Goal: Transaction & Acquisition: Obtain resource

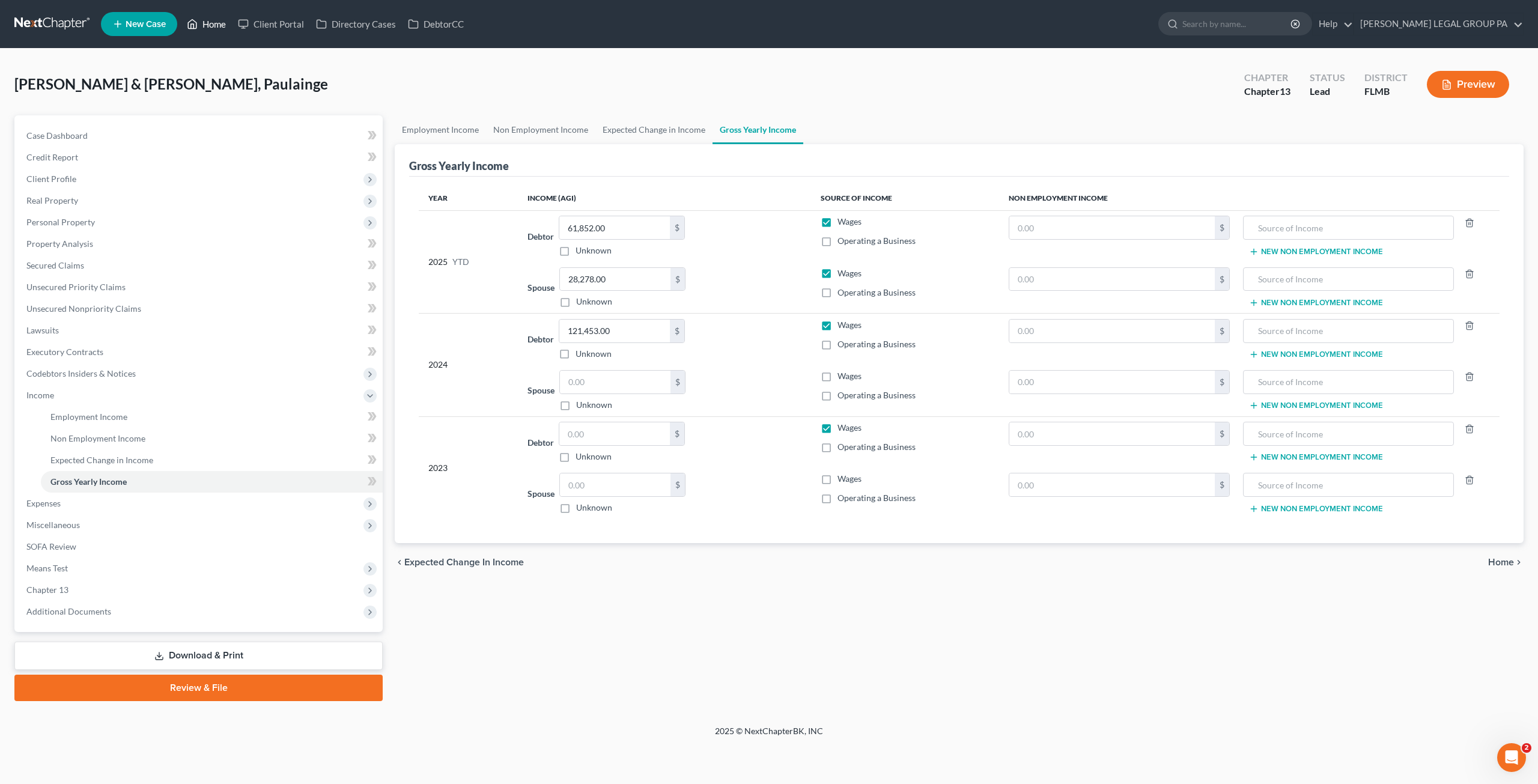
click at [210, 28] on link "Home" at bounding box center [206, 23] width 51 height 22
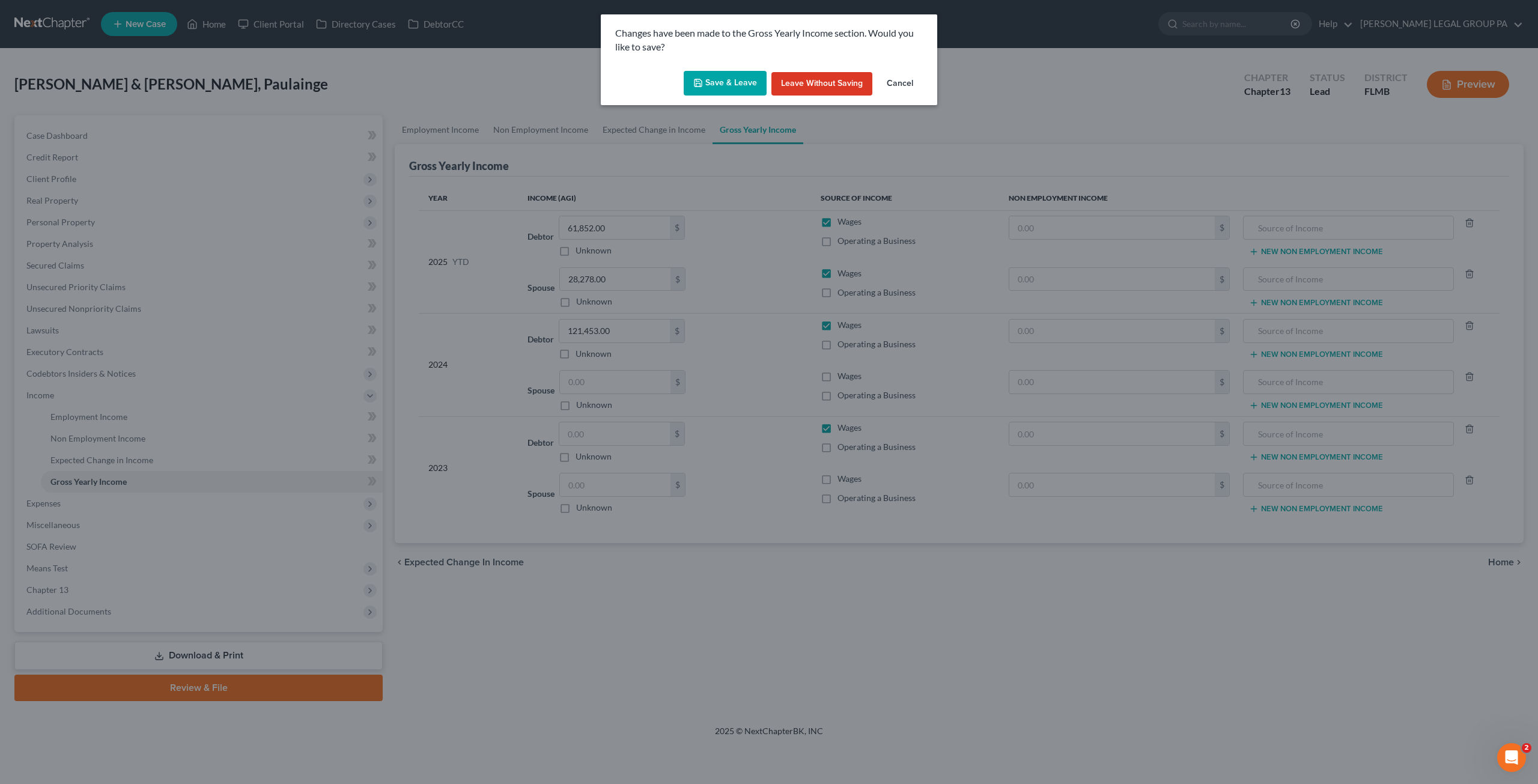
click at [731, 86] on button "Save & Leave" at bounding box center [725, 83] width 83 height 25
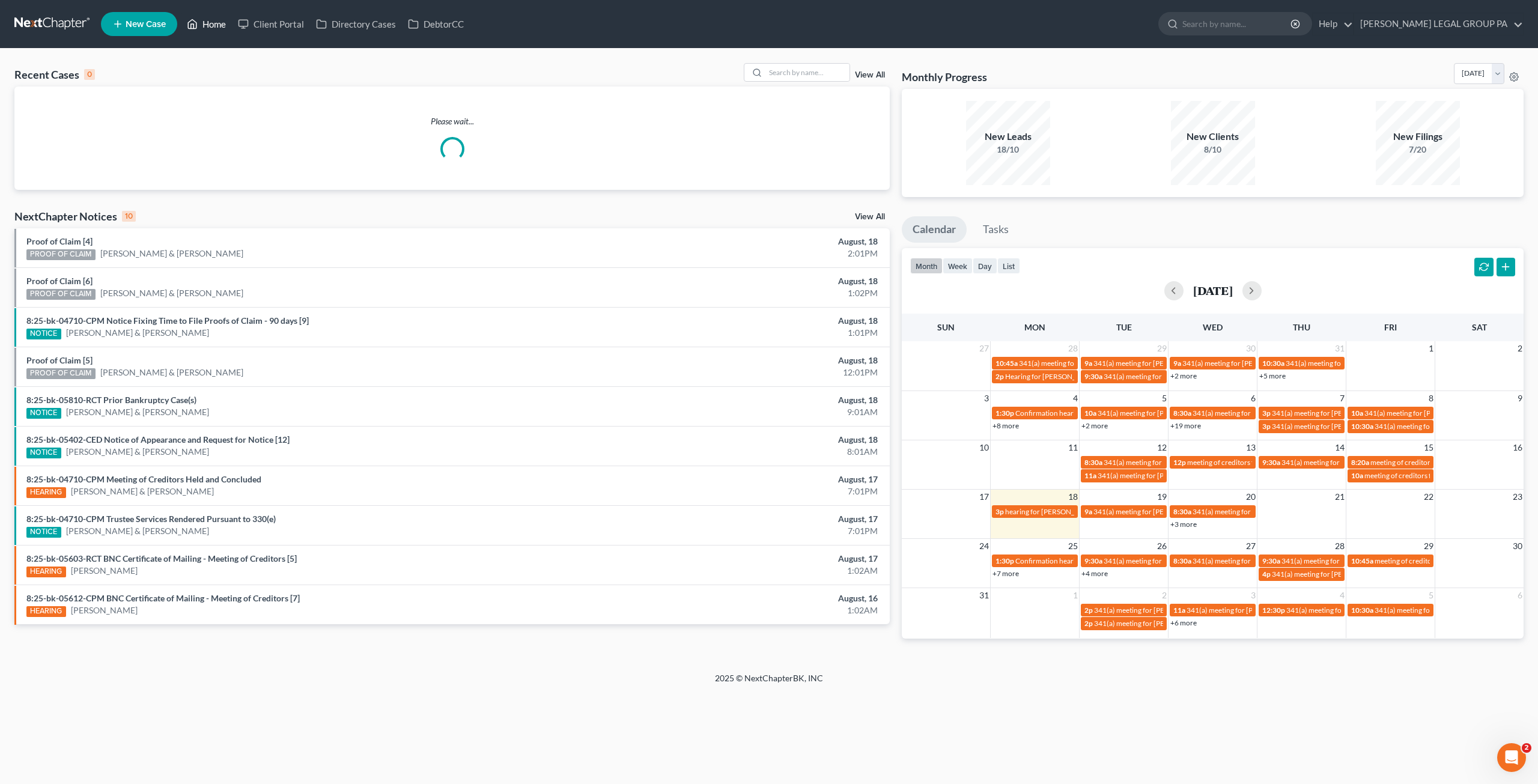
click at [210, 25] on link "Home" at bounding box center [206, 23] width 51 height 22
click at [815, 76] on input "search" at bounding box center [808, 72] width 84 height 17
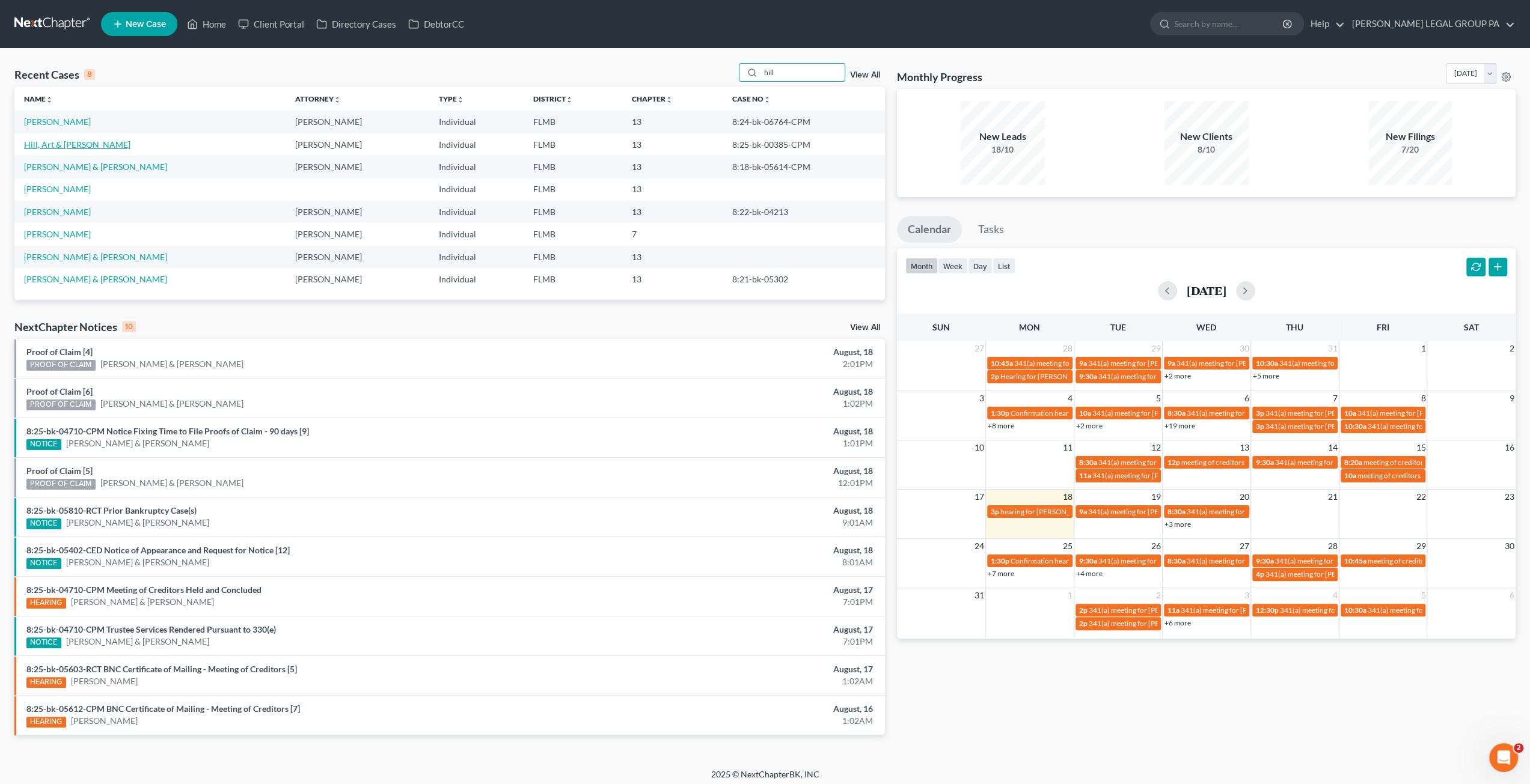
type input "hill"
click at [55, 145] on link "Hill, Art & [PERSON_NAME]" at bounding box center [77, 144] width 106 height 11
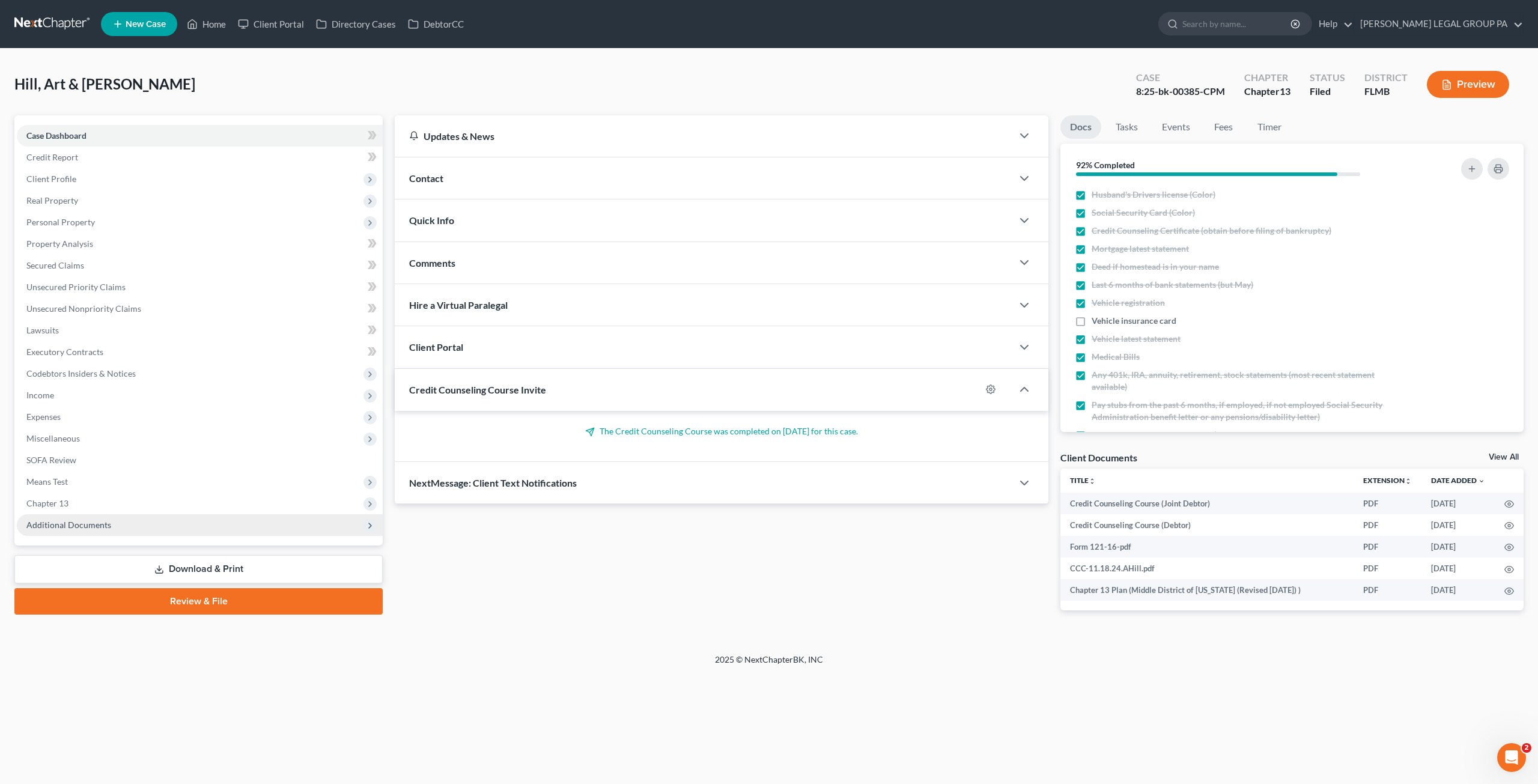
click at [49, 527] on span "Additional Documents" at bounding box center [69, 524] width 85 height 11
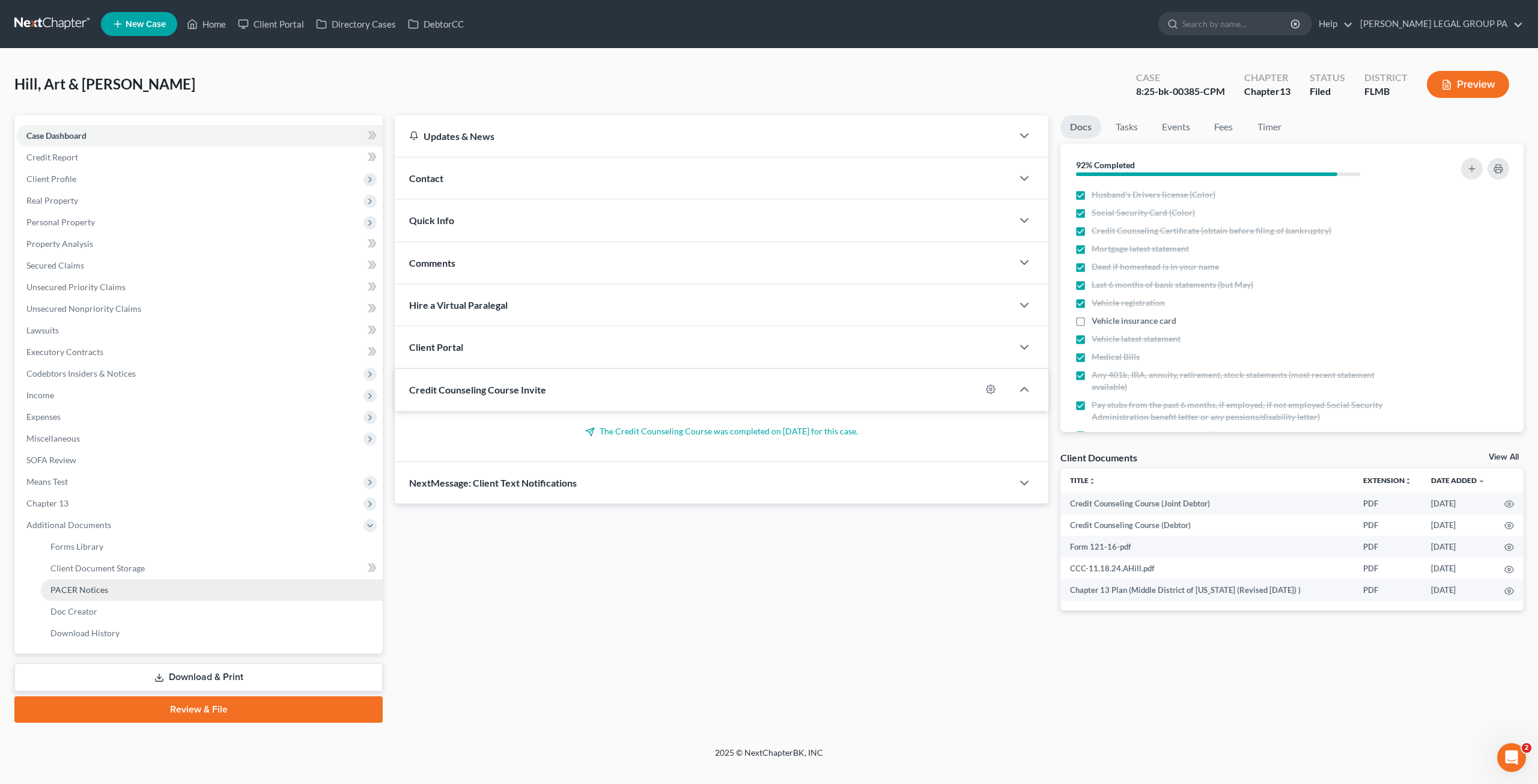
click at [98, 587] on span "PACER Notices" at bounding box center [79, 589] width 58 height 11
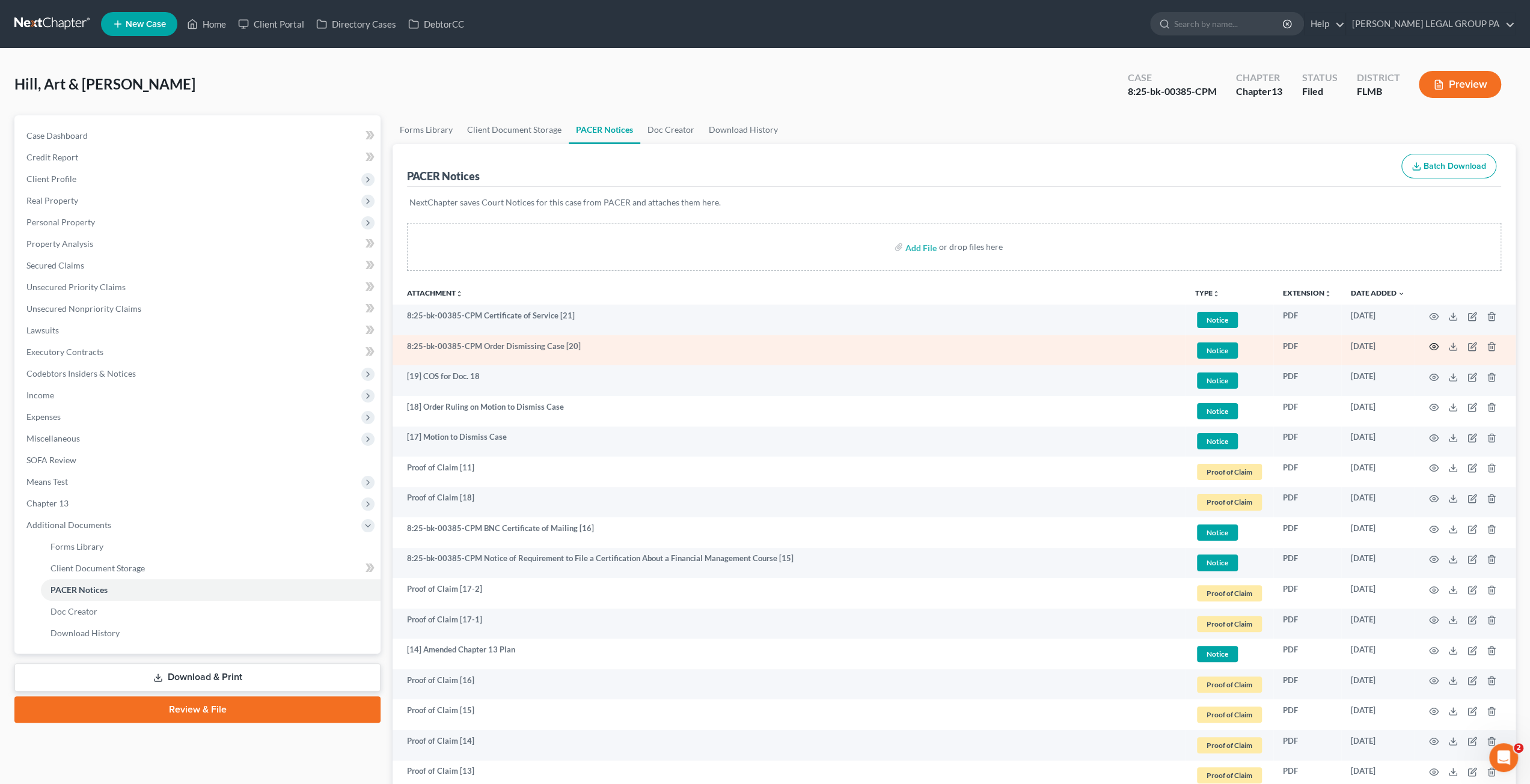
click at [1434, 342] on icon "button" at bounding box center [1433, 347] width 10 height 10
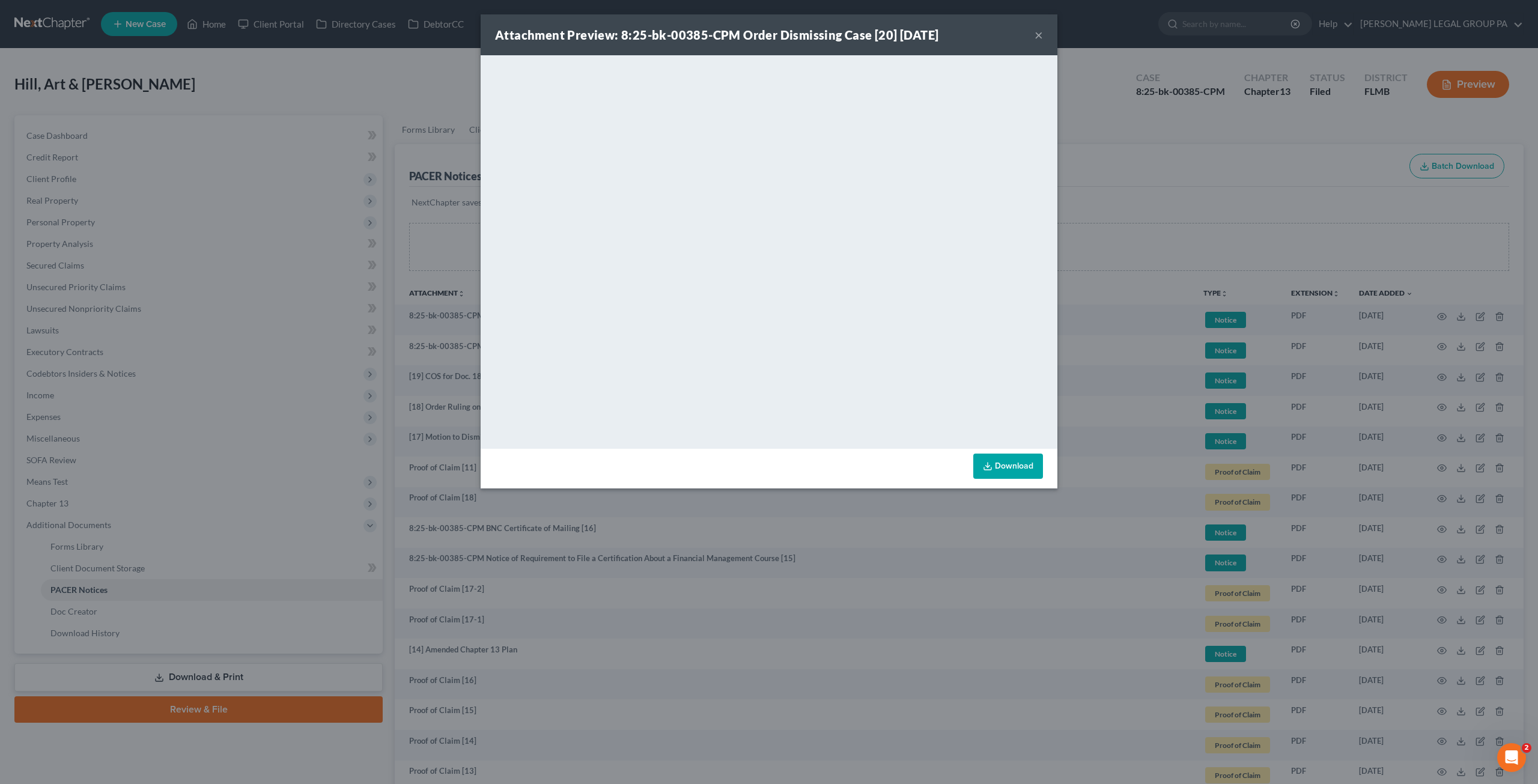
click at [1035, 33] on button "×" at bounding box center [1039, 35] width 9 height 14
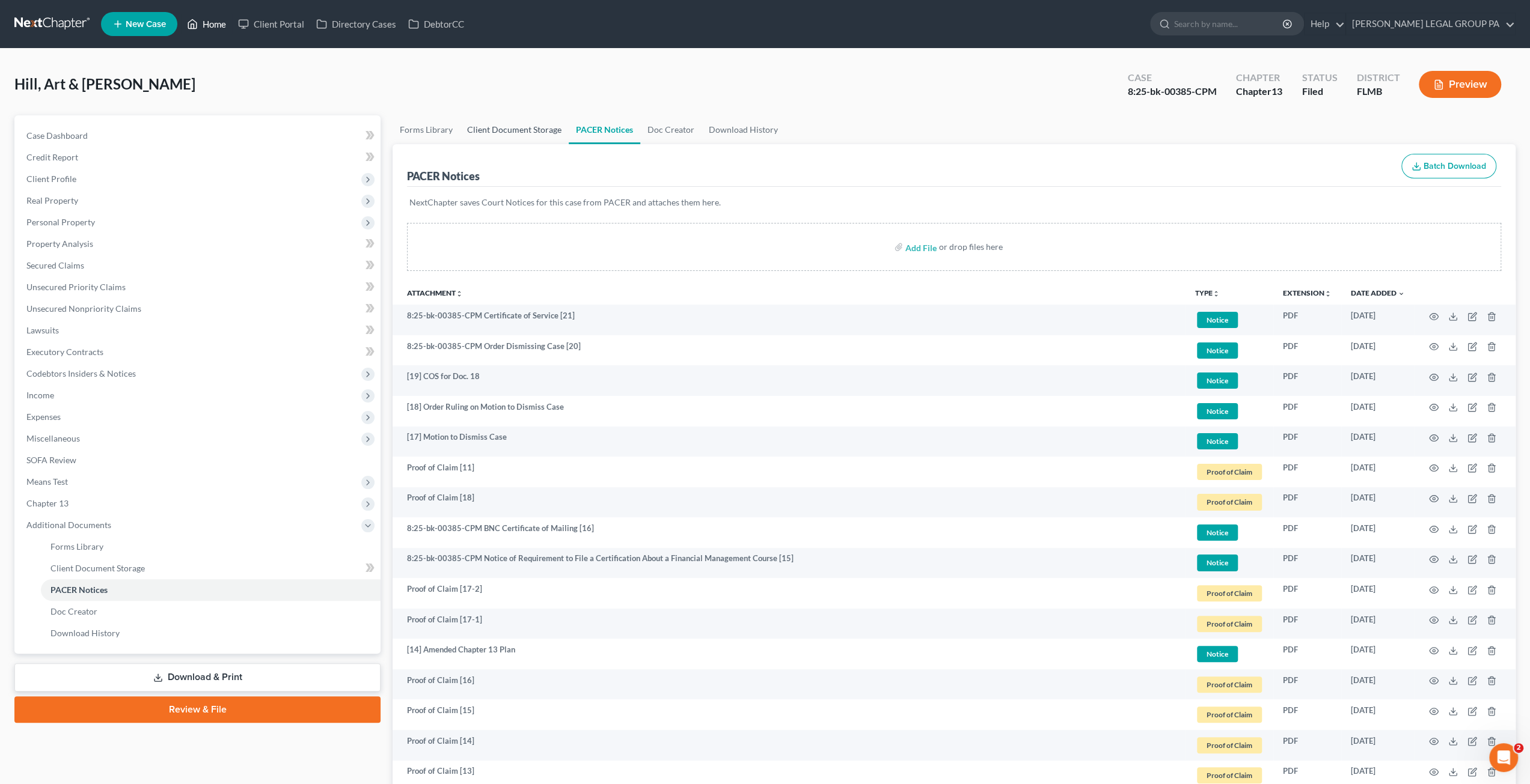
drag, startPoint x: 225, startPoint y: 28, endPoint x: 561, endPoint y: 130, distance: 351.1
click at [225, 28] on link "Home" at bounding box center [206, 23] width 51 height 22
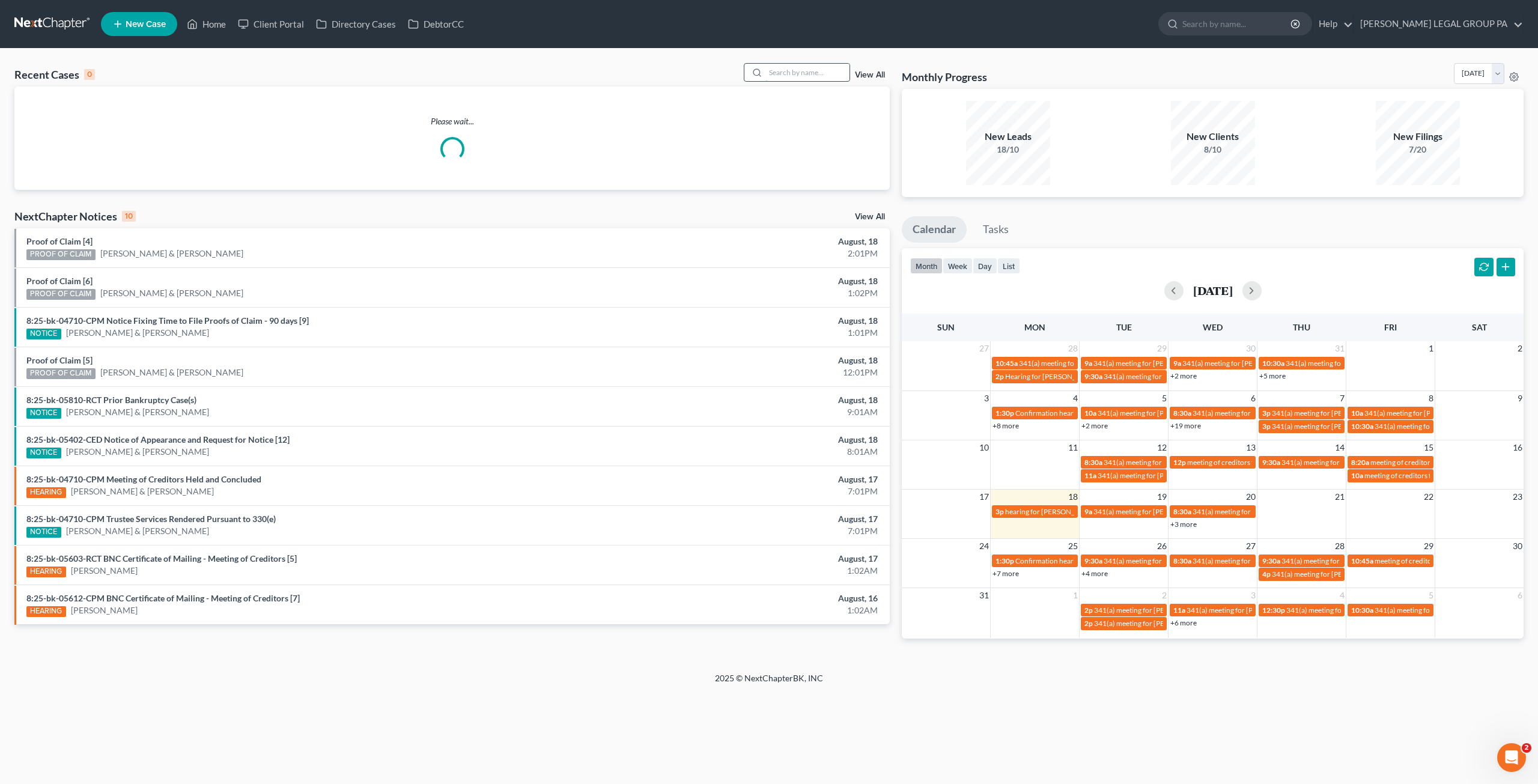
click at [787, 70] on input "search" at bounding box center [808, 72] width 84 height 17
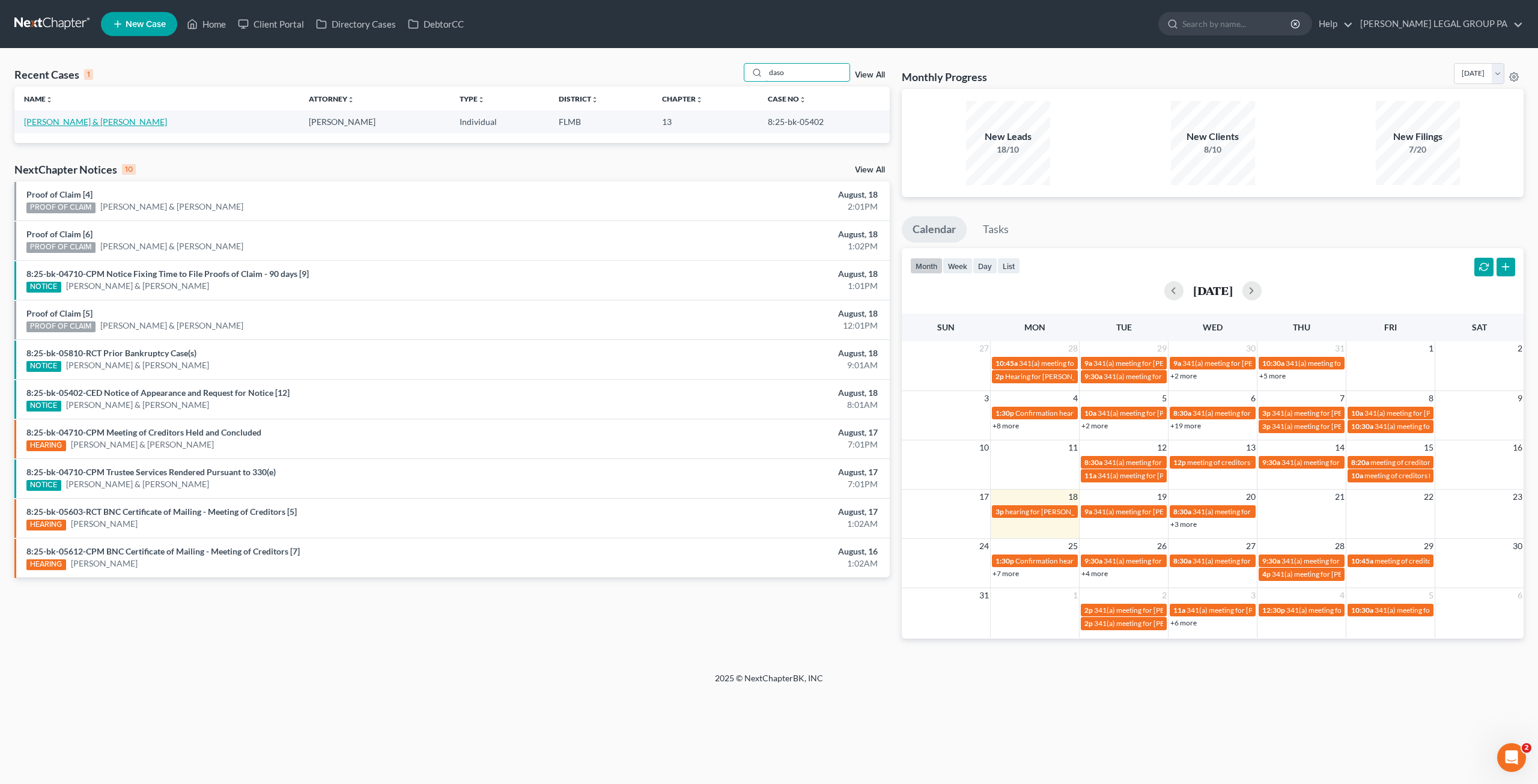
type input "daso"
click at [98, 123] on link "[PERSON_NAME] & [PERSON_NAME]" at bounding box center [95, 121] width 143 height 11
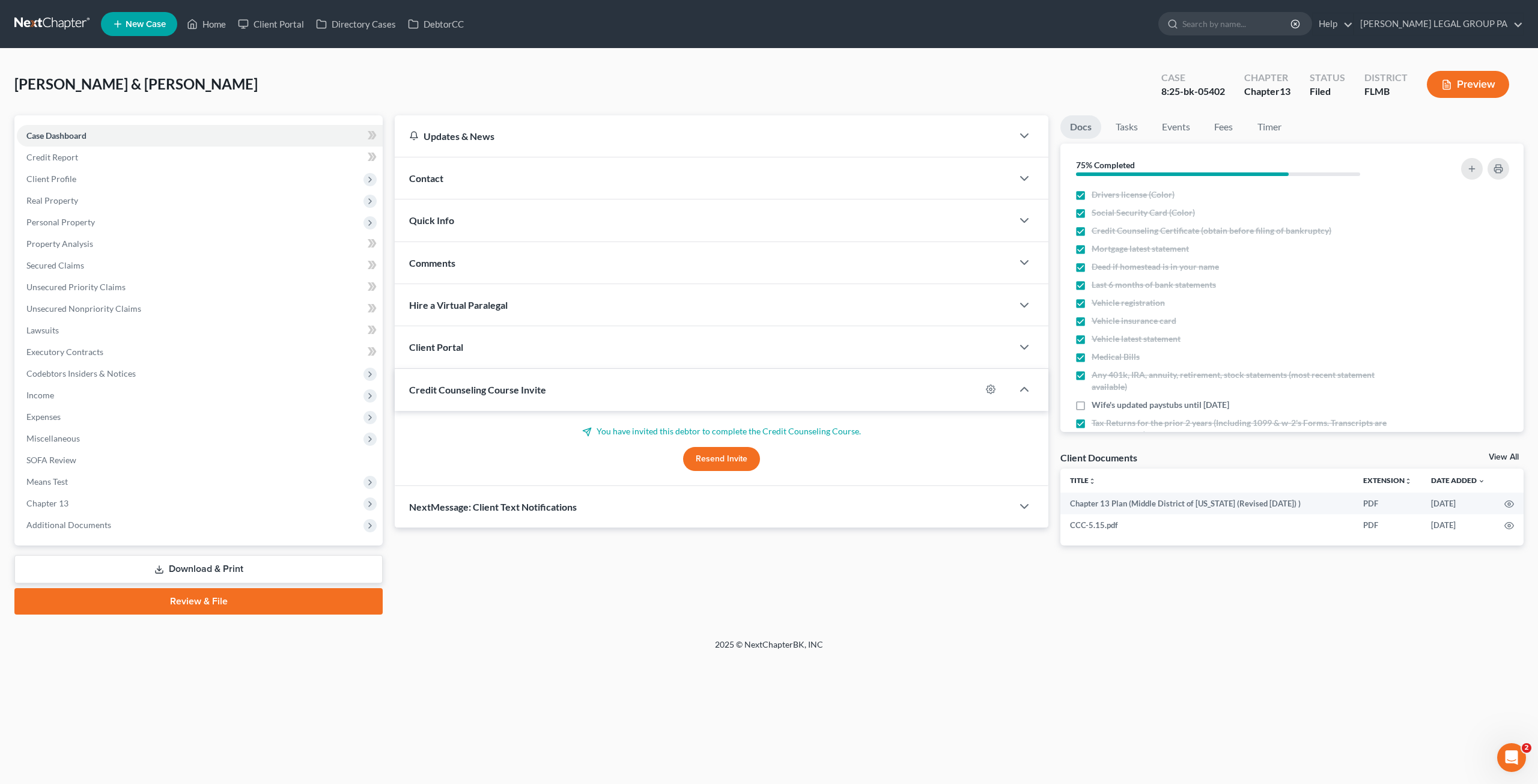
drag, startPoint x: 66, startPoint y: 522, endPoint x: 77, endPoint y: 577, distance: 56.1
click at [66, 522] on span "Additional Documents" at bounding box center [69, 524] width 85 height 11
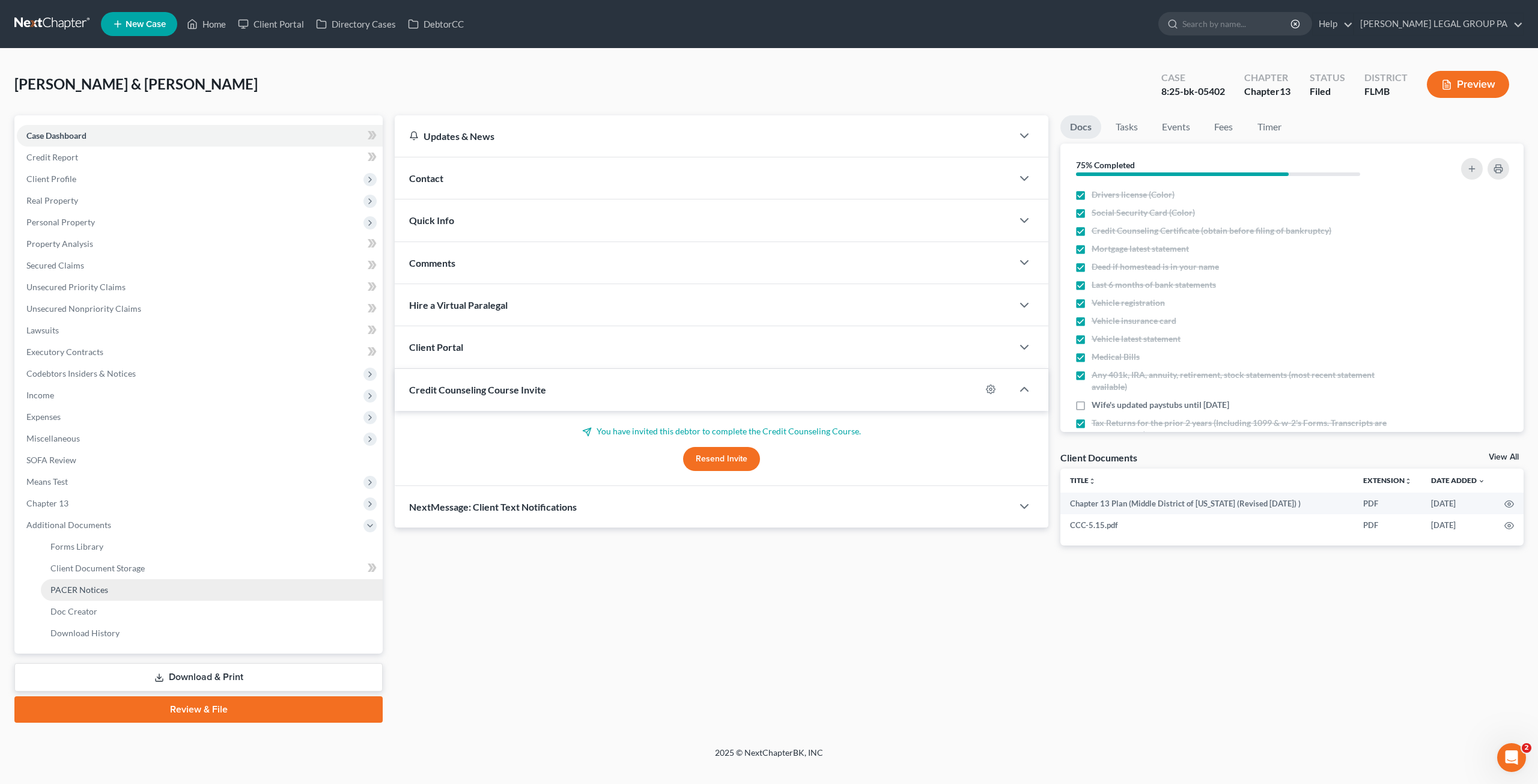
click at [75, 585] on span "PACER Notices" at bounding box center [79, 589] width 58 height 11
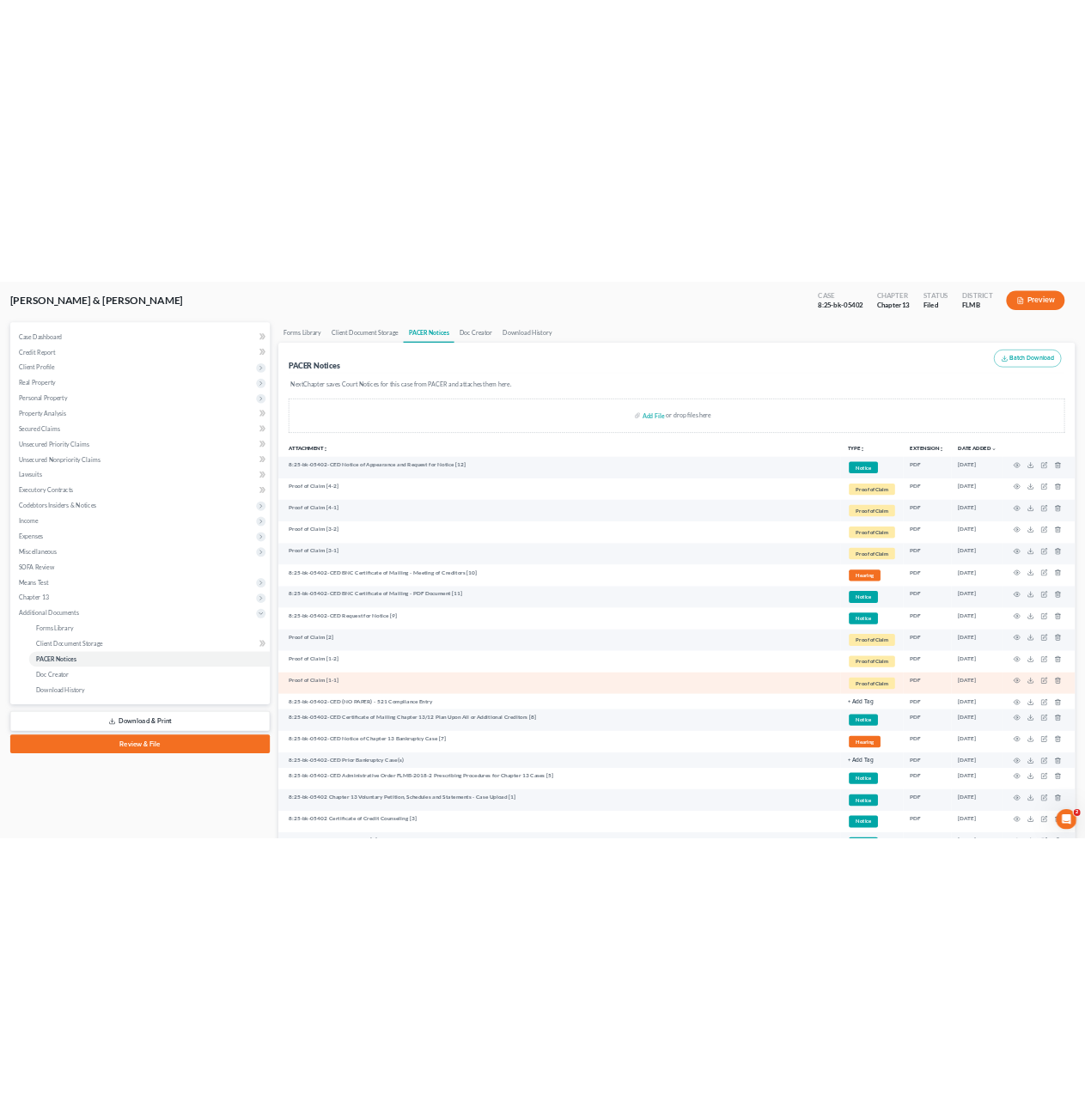
scroll to position [278, 0]
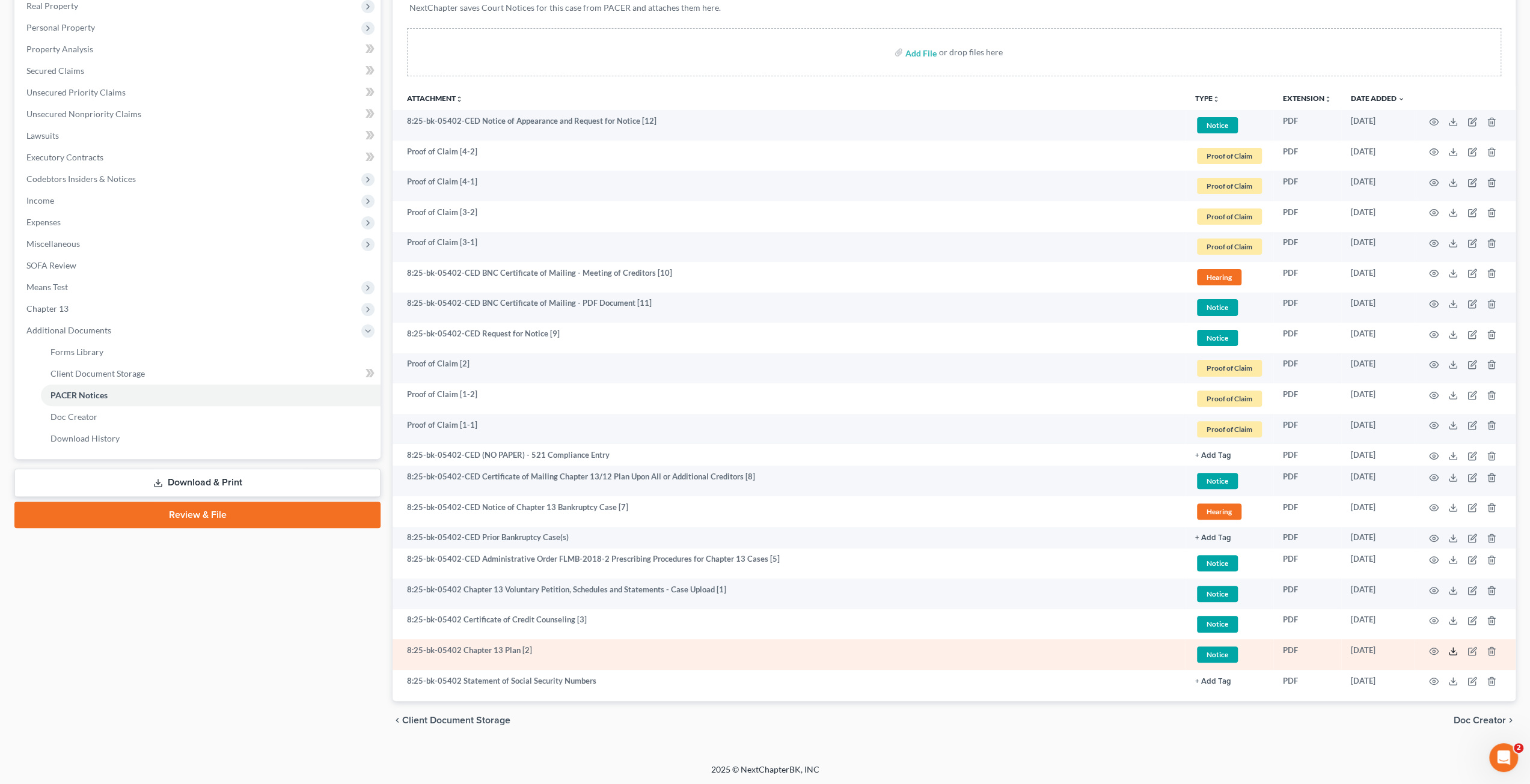
click at [1451, 652] on icon at bounding box center [1453, 651] width 10 height 10
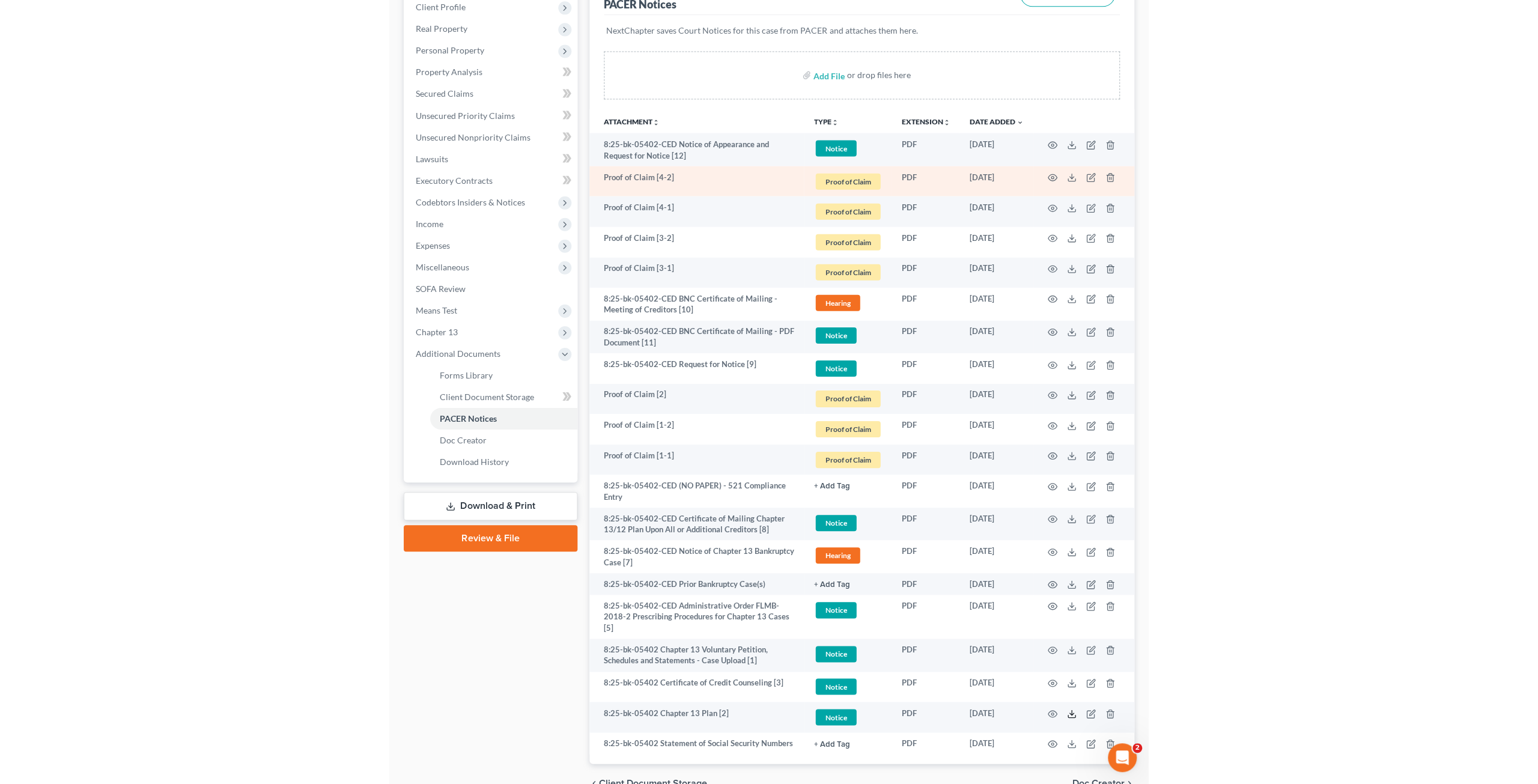
scroll to position [0, 0]
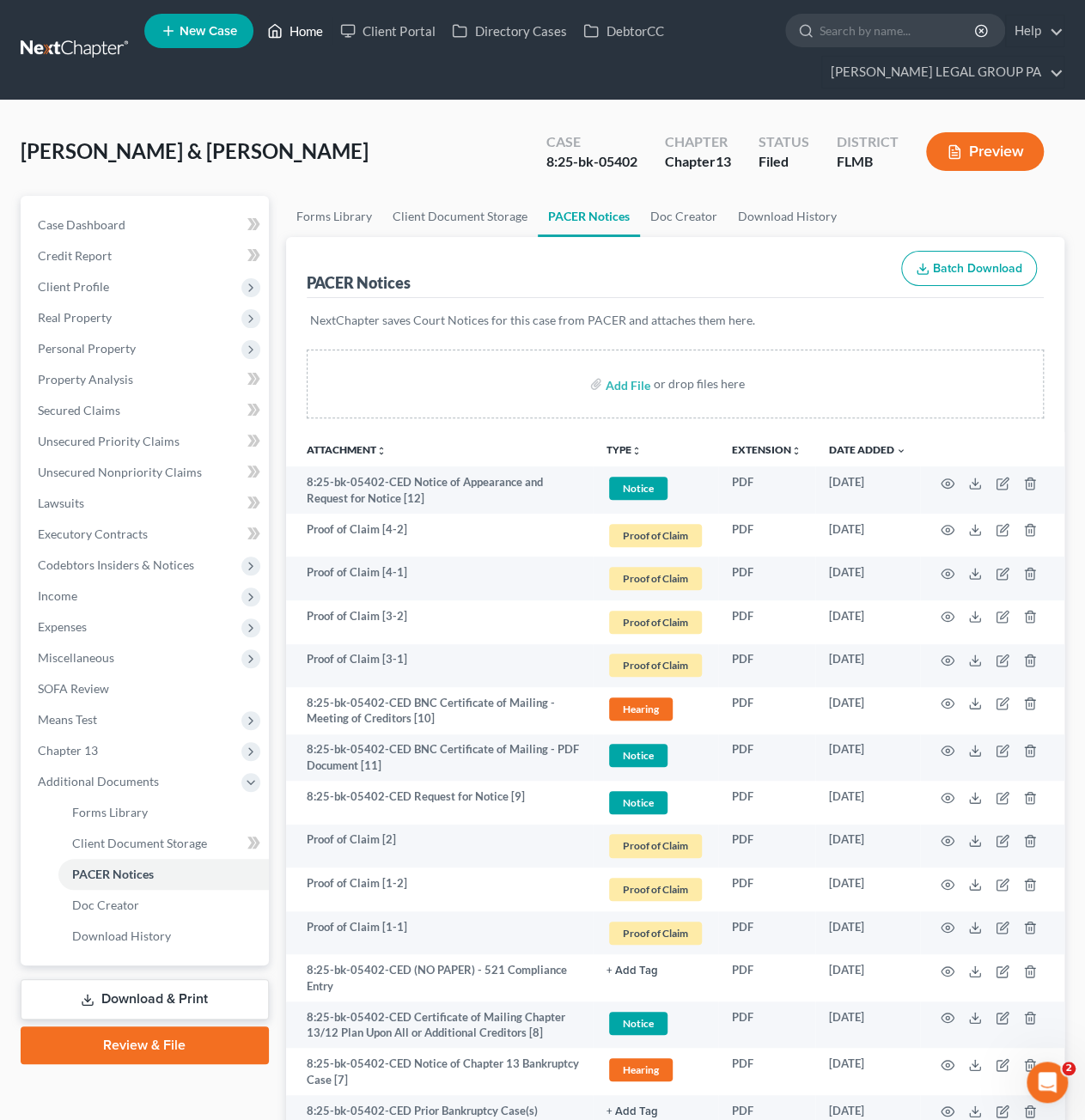
click at [295, 28] on link "Home" at bounding box center [294, 30] width 73 height 31
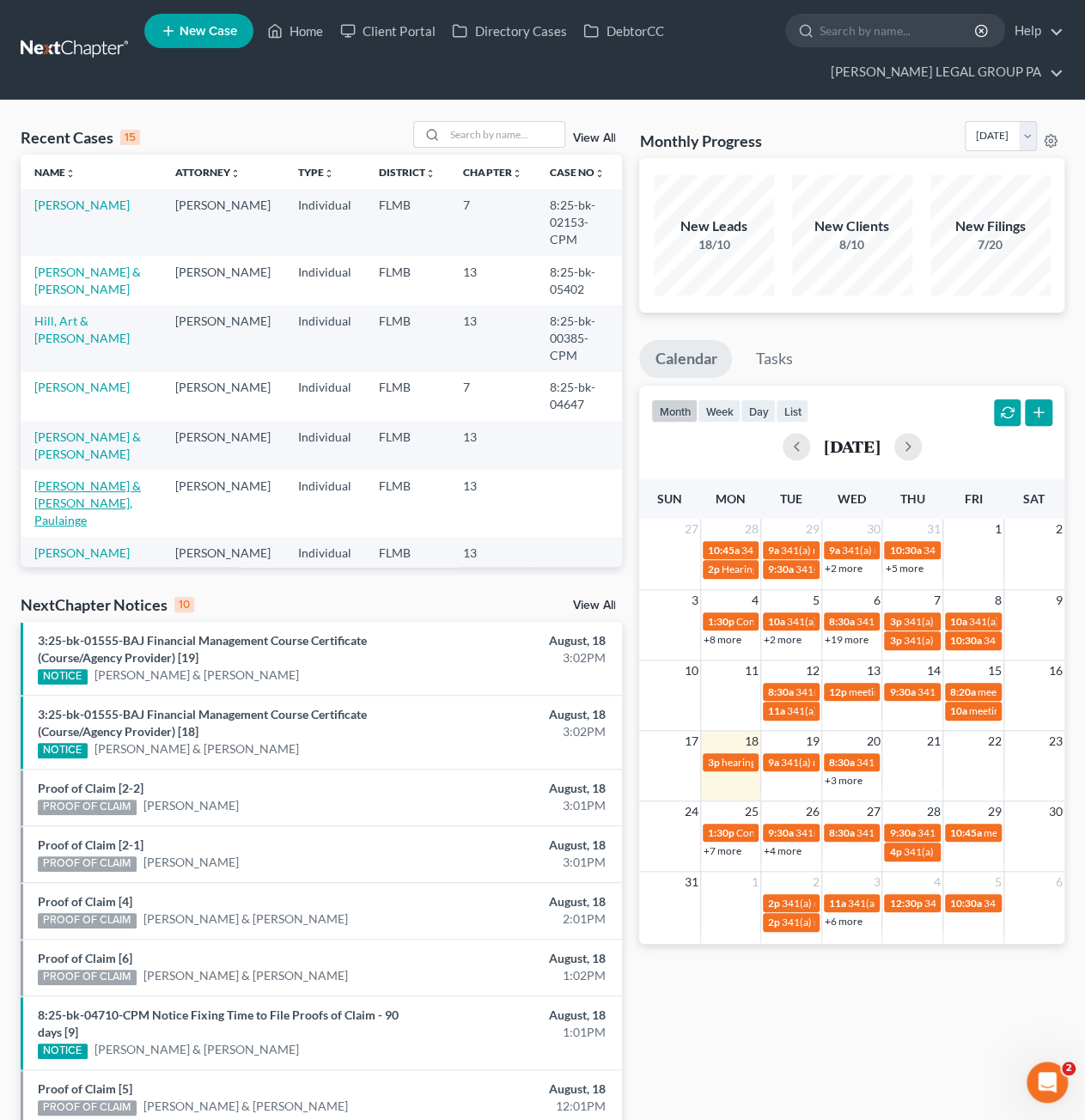
click at [80, 469] on td "[PERSON_NAME] & [PERSON_NAME], Paulainge" at bounding box center [90, 502] width 141 height 66
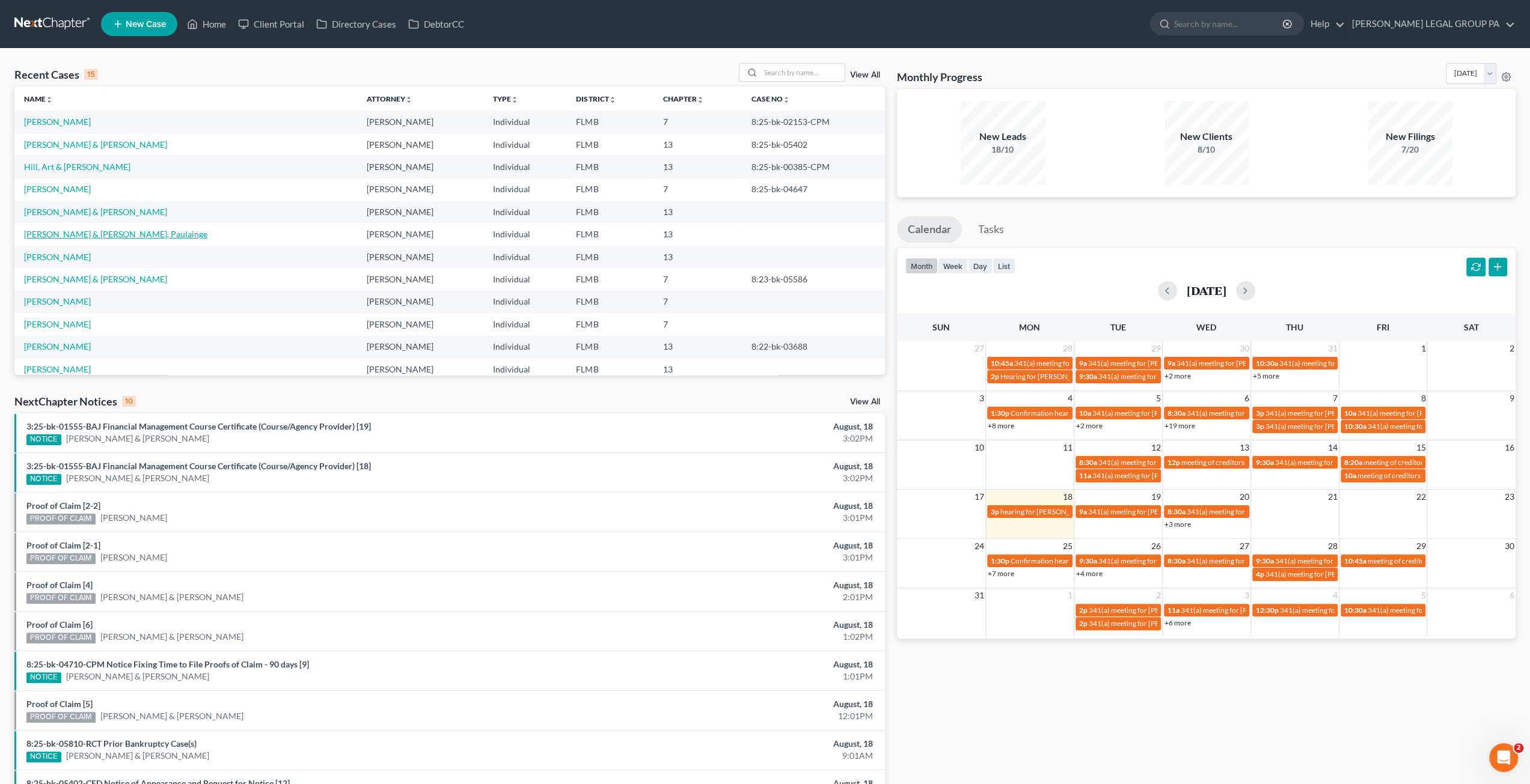
click at [108, 235] on link "[PERSON_NAME] & [PERSON_NAME], Paulainge" at bounding box center [116, 234] width 183 height 11
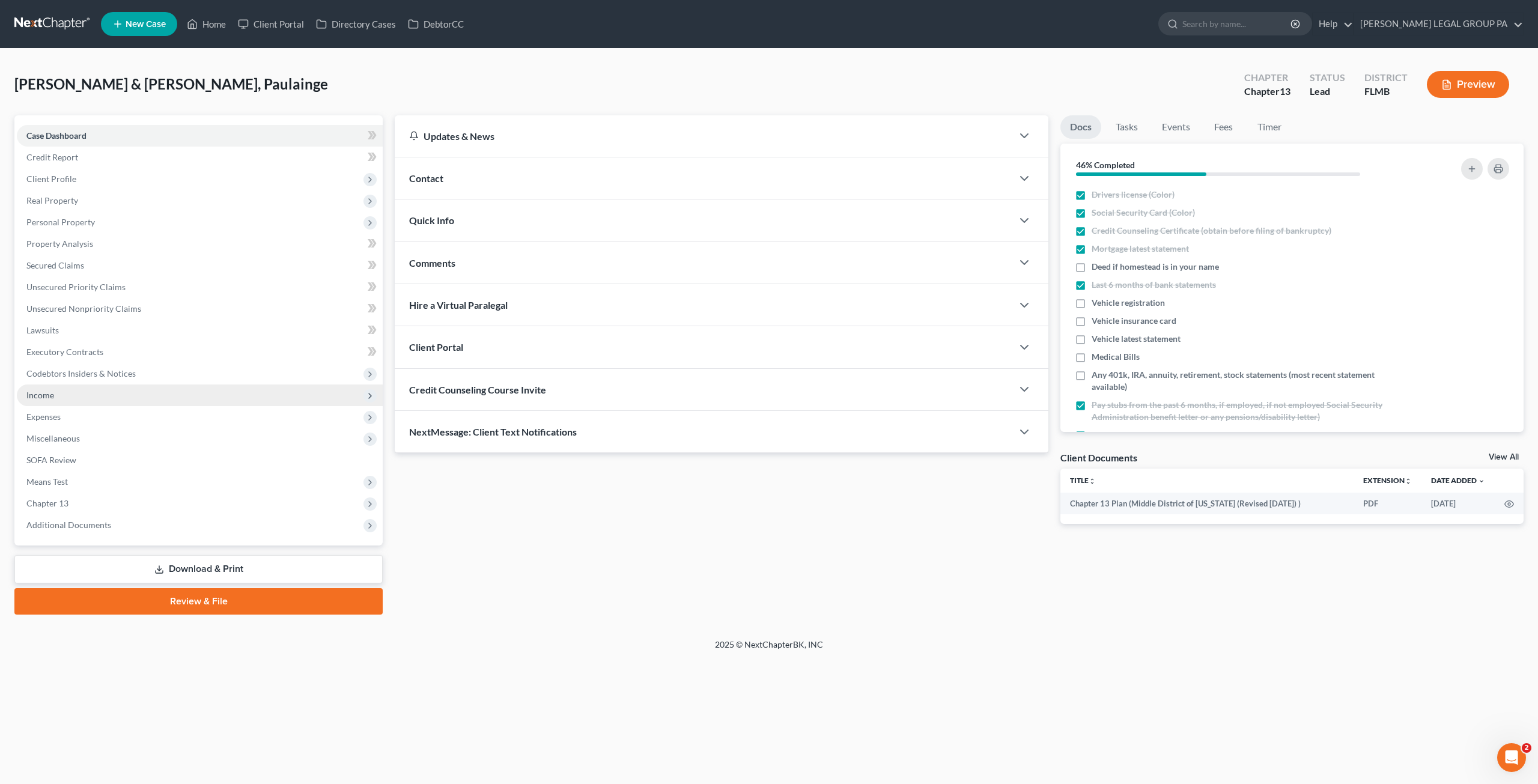
click at [75, 393] on span "Income" at bounding box center [200, 395] width 366 height 22
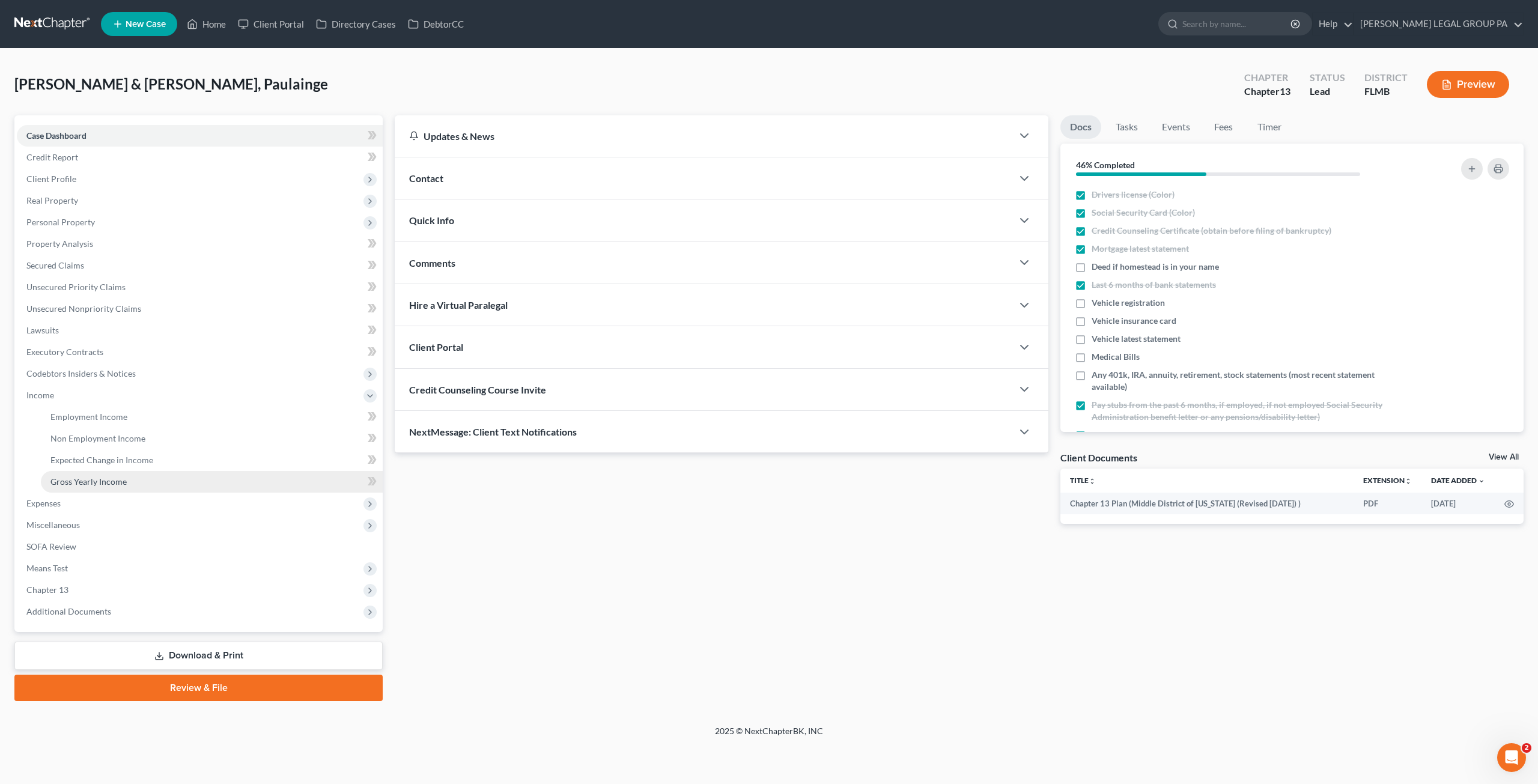
click at [100, 477] on span "Gross Yearly Income" at bounding box center [88, 481] width 76 height 11
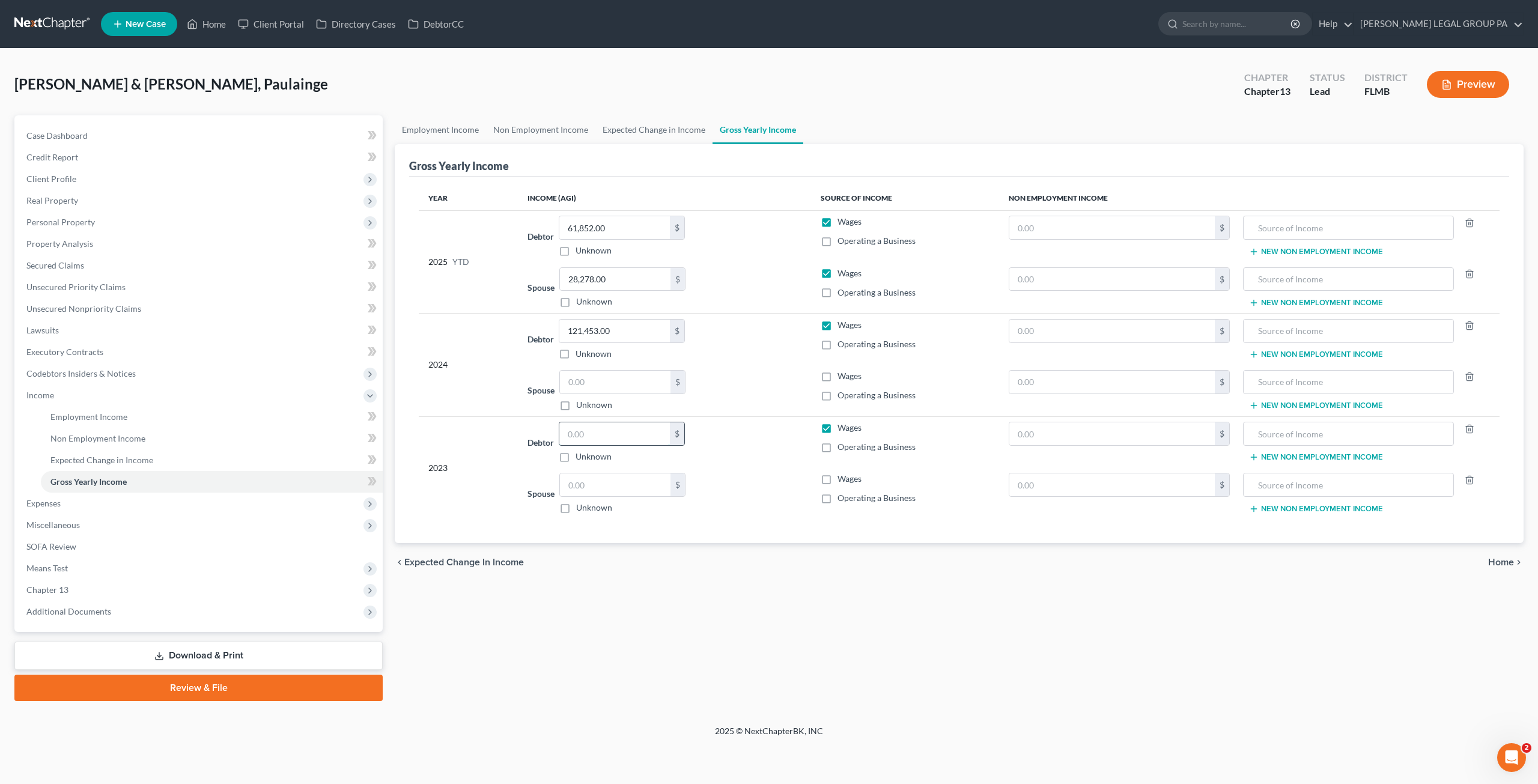
click at [621, 435] on input "text" at bounding box center [615, 433] width 111 height 23
type input "119,023.00"
click at [67, 517] on span "Miscellaneous" at bounding box center [200, 525] width 366 height 22
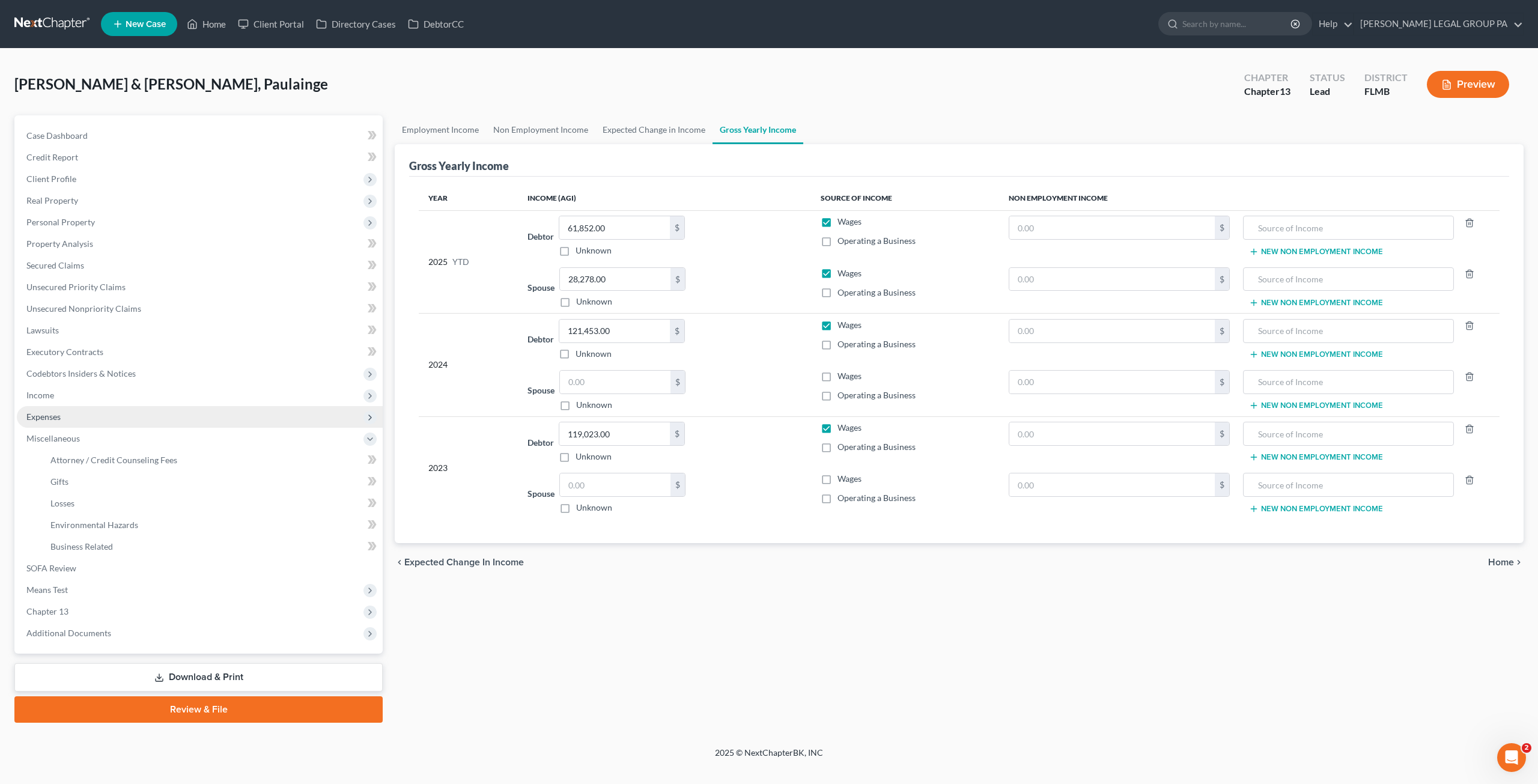
click at [52, 422] on span "Expenses" at bounding box center [200, 417] width 366 height 22
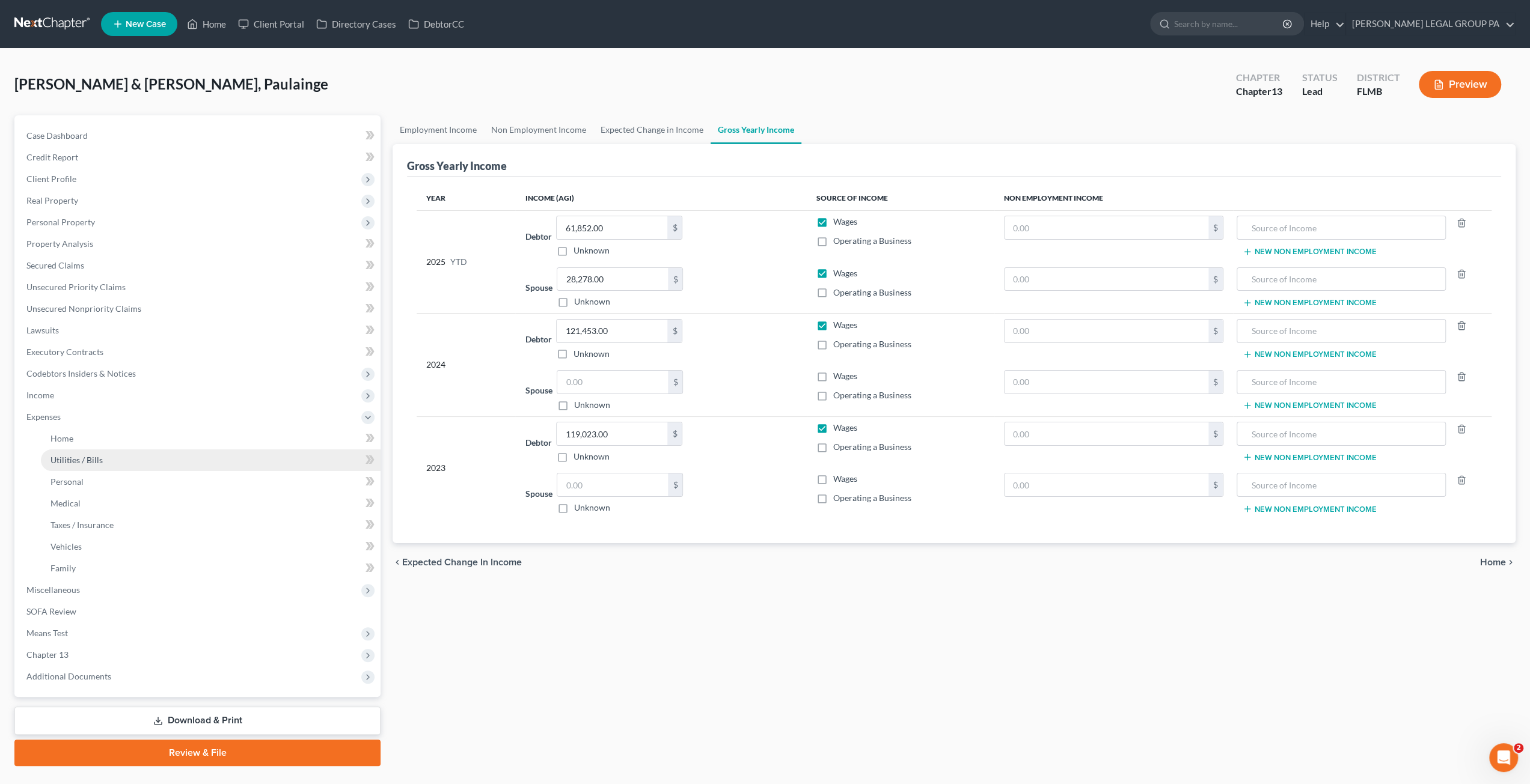
click at [52, 450] on link "Utilities / Bills" at bounding box center [210, 460] width 340 height 22
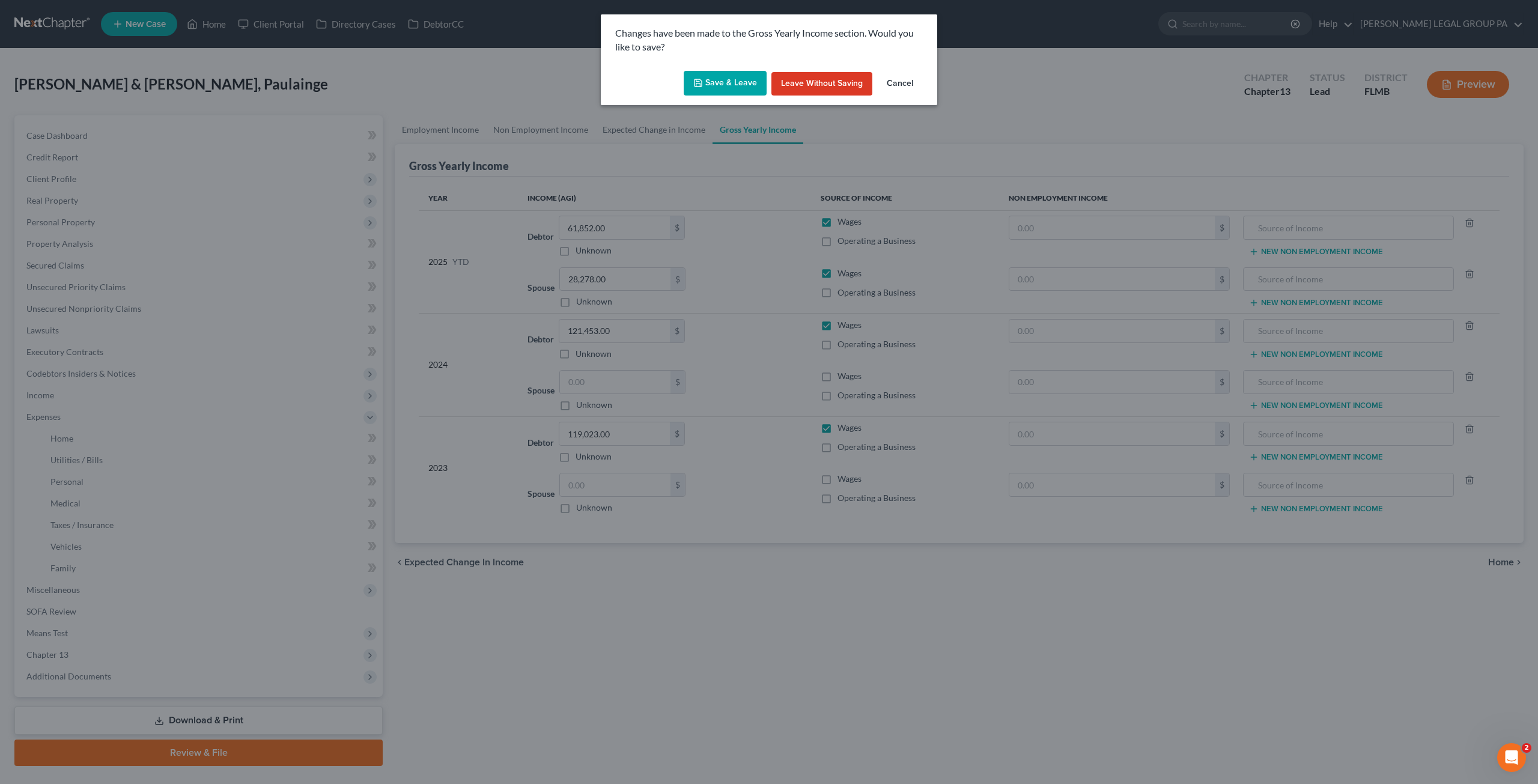
click at [708, 88] on button "Save & Leave" at bounding box center [725, 83] width 83 height 25
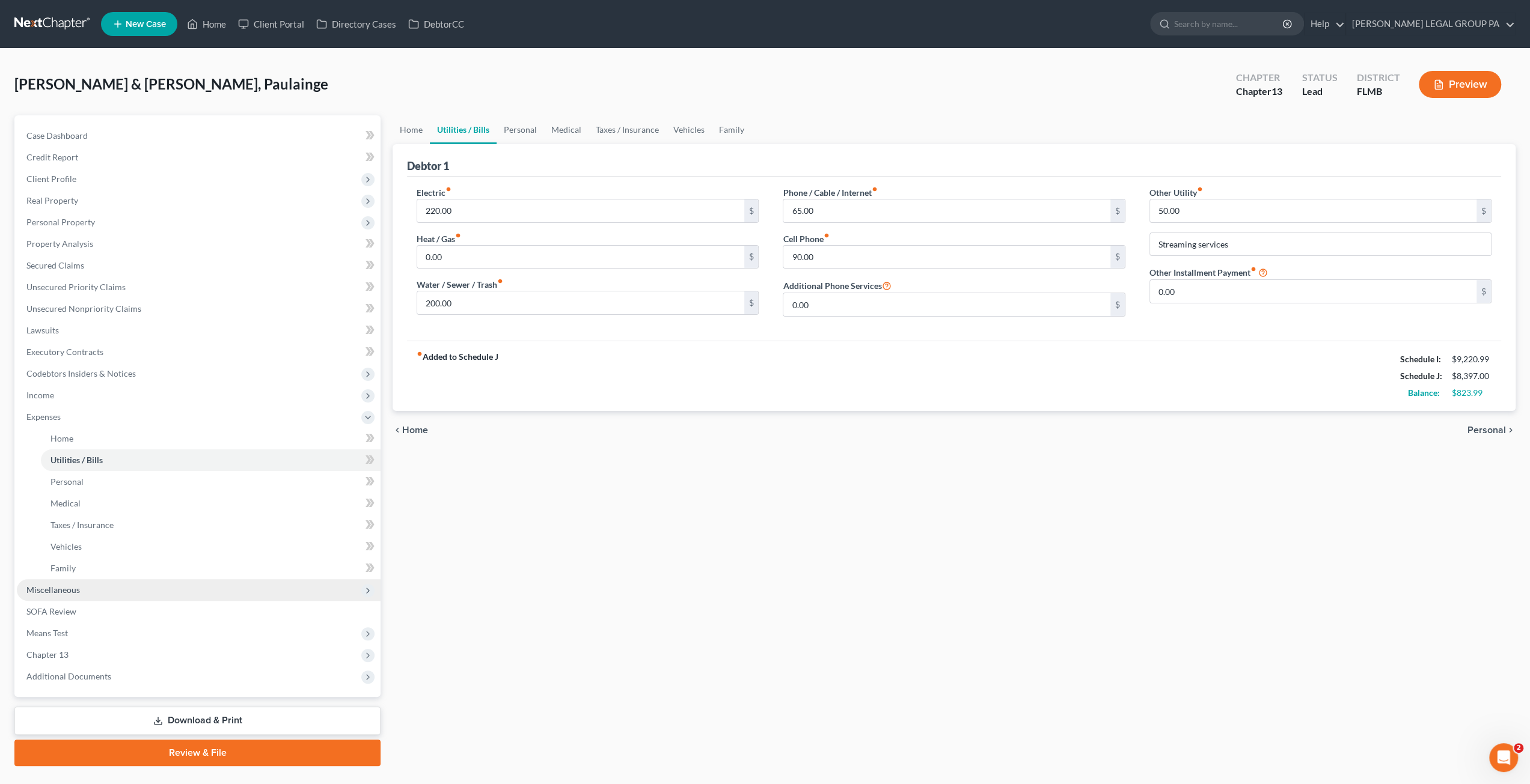
click at [85, 588] on span "Miscellaneous" at bounding box center [199, 590] width 364 height 22
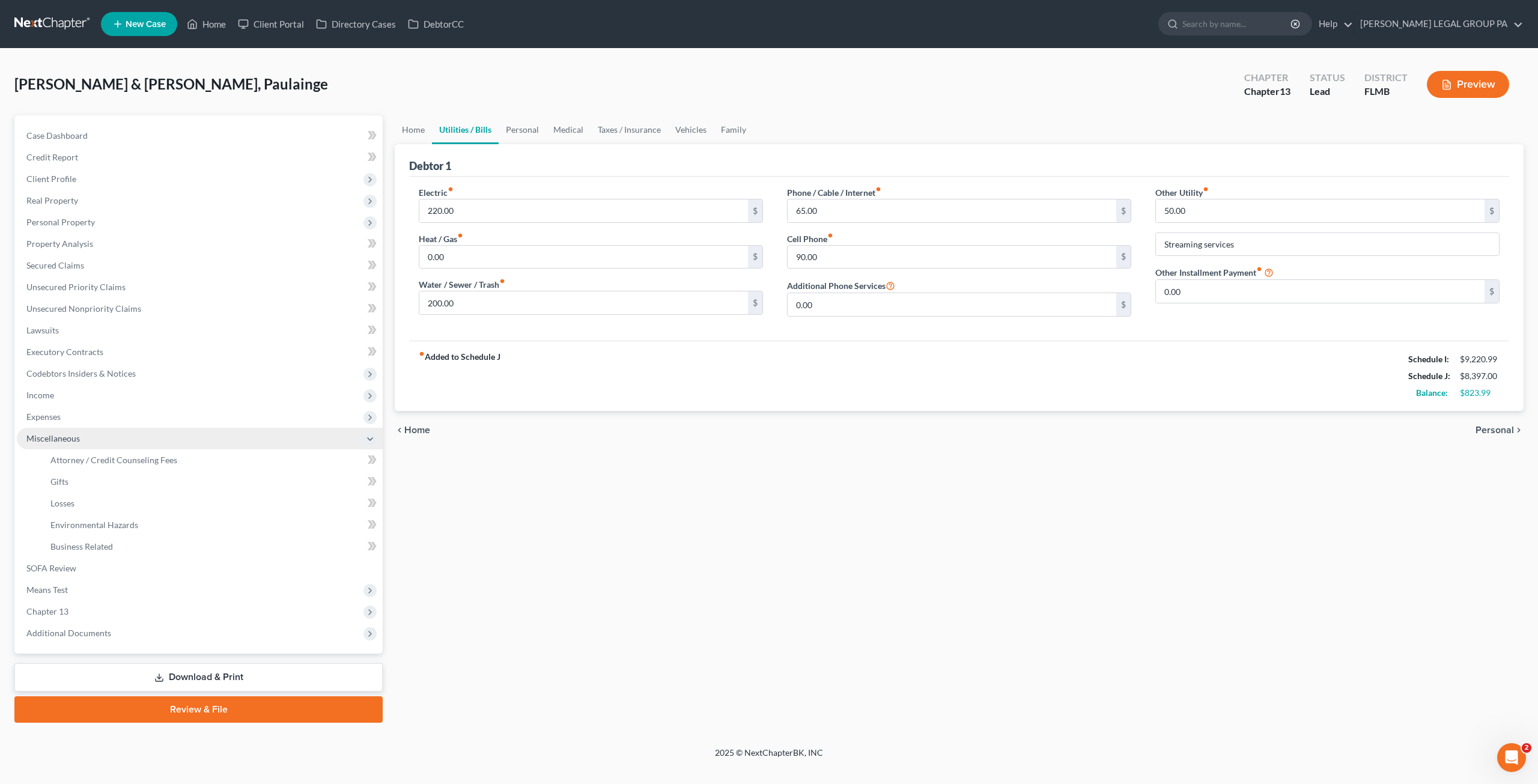
click at [95, 443] on span "Miscellaneous" at bounding box center [200, 438] width 366 height 22
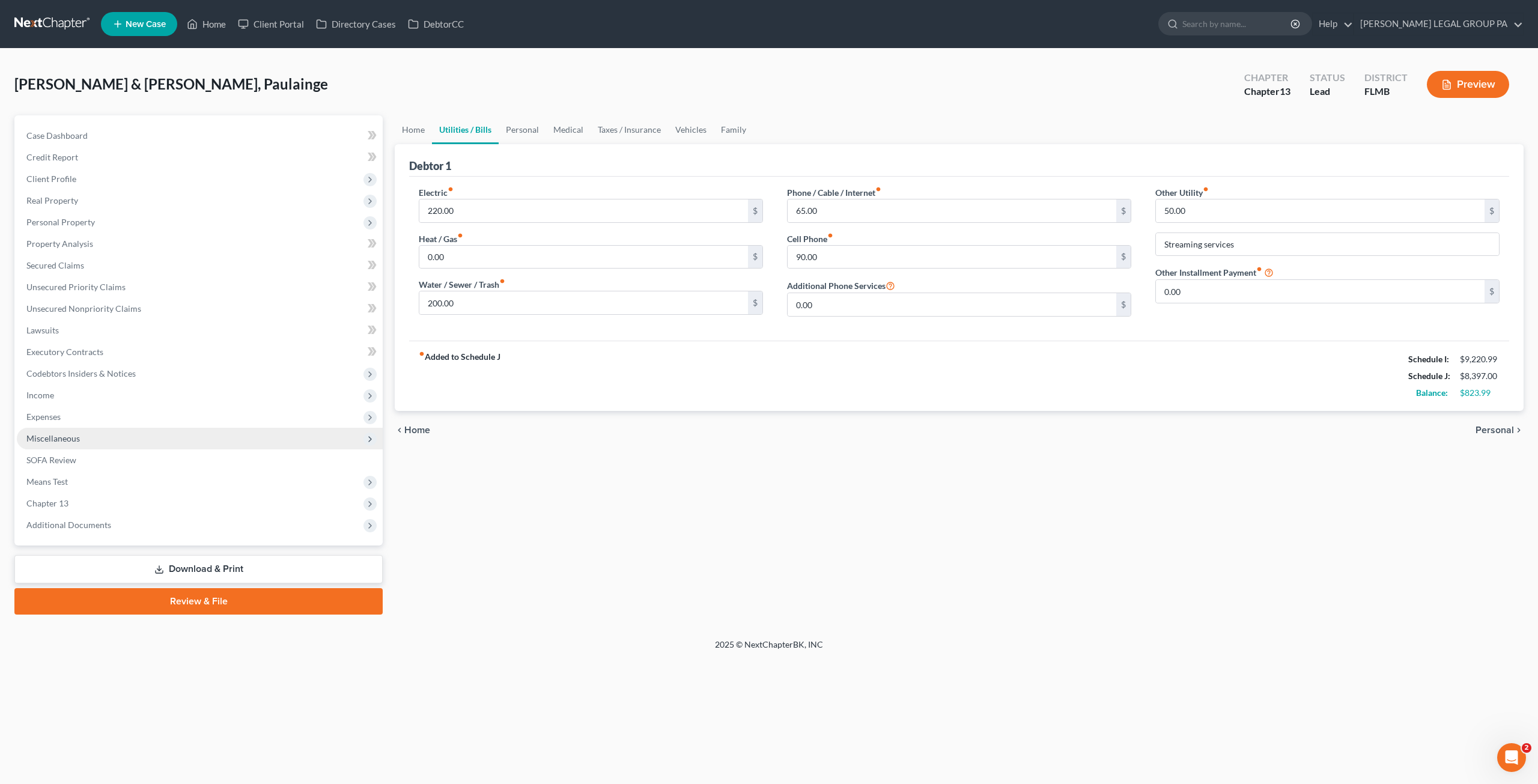
click at [96, 439] on span "Miscellaneous" at bounding box center [200, 438] width 366 height 22
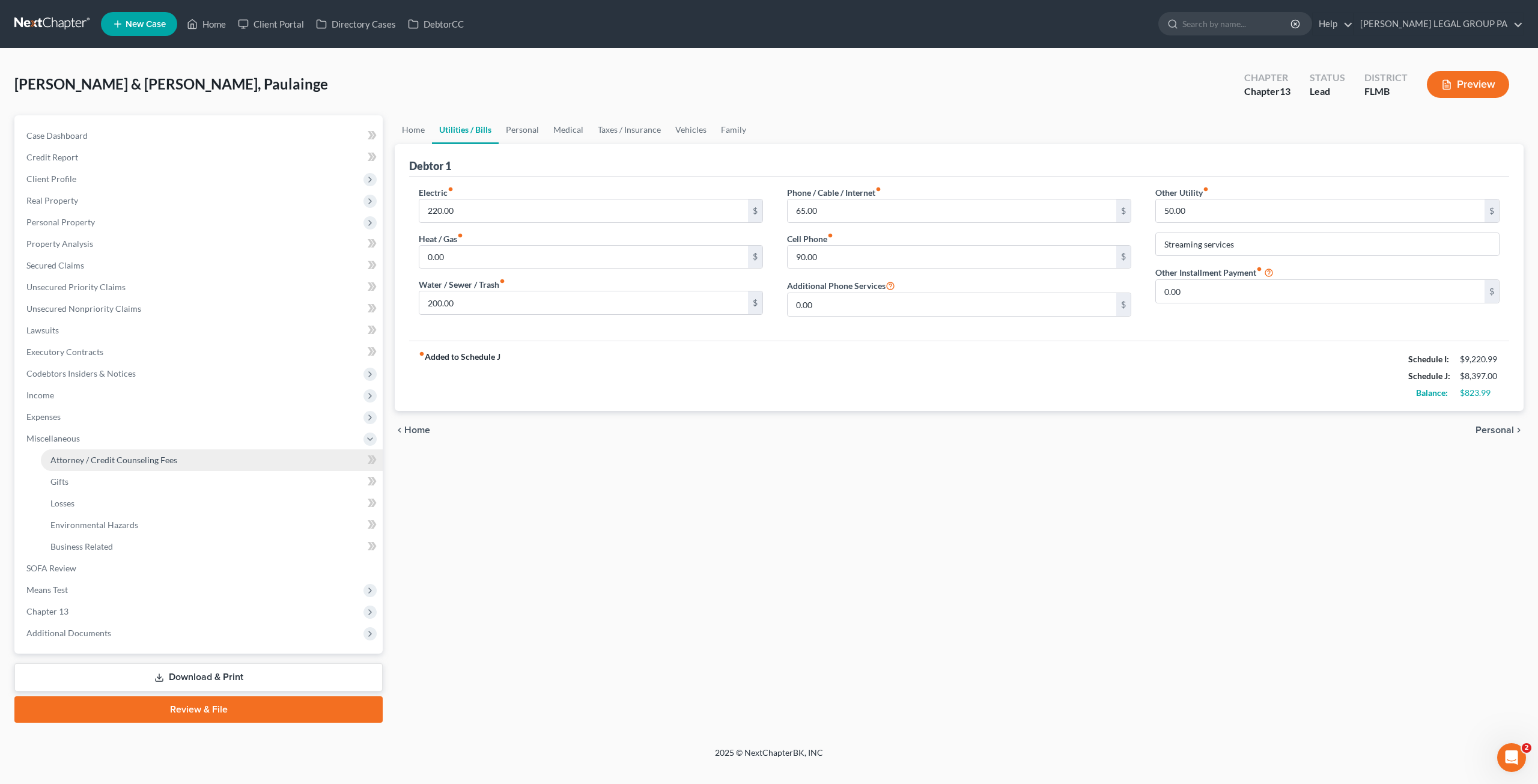
click at [96, 454] on span "Attorney / Credit Counseling Fees" at bounding box center [114, 459] width 127 height 11
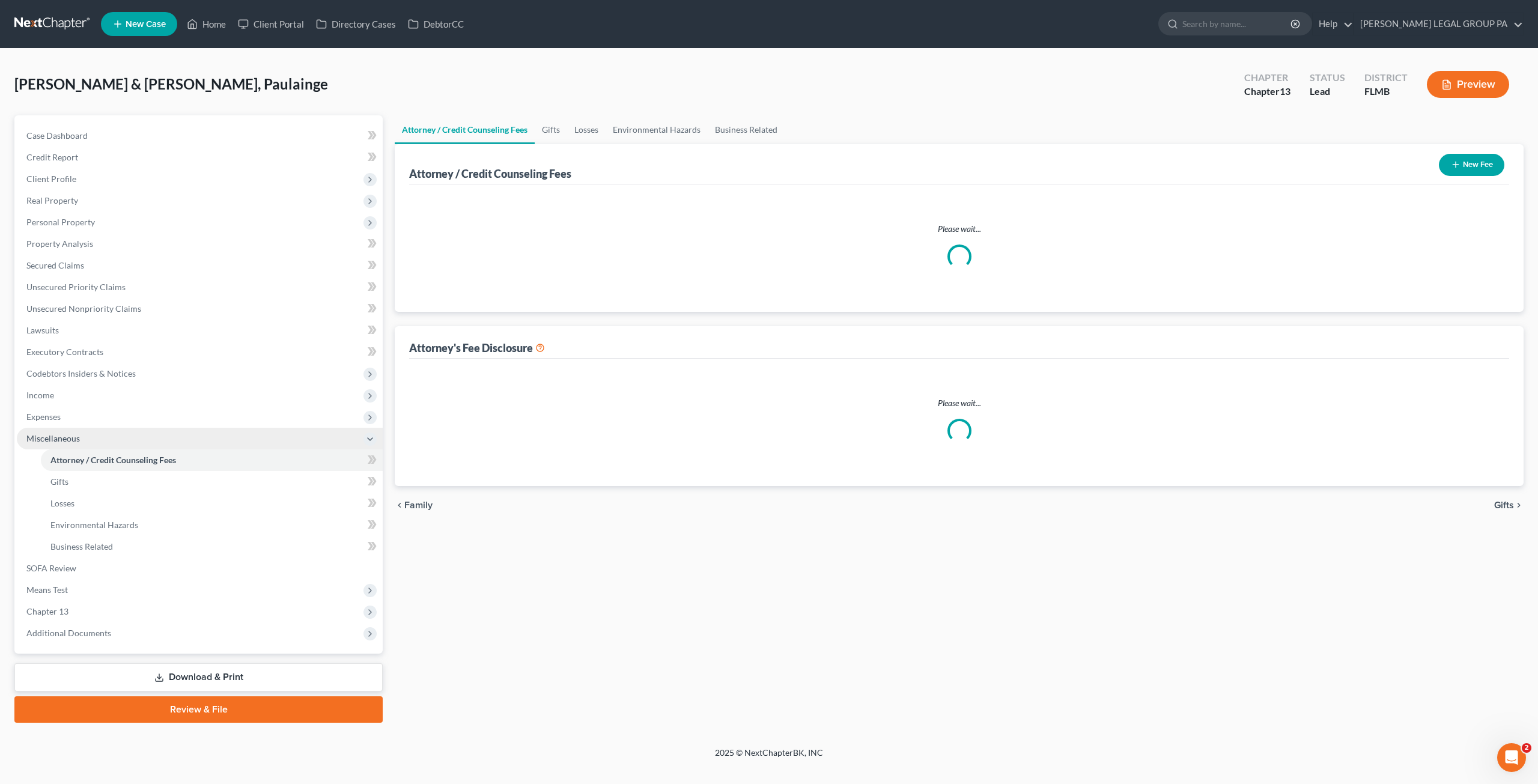
select select "0"
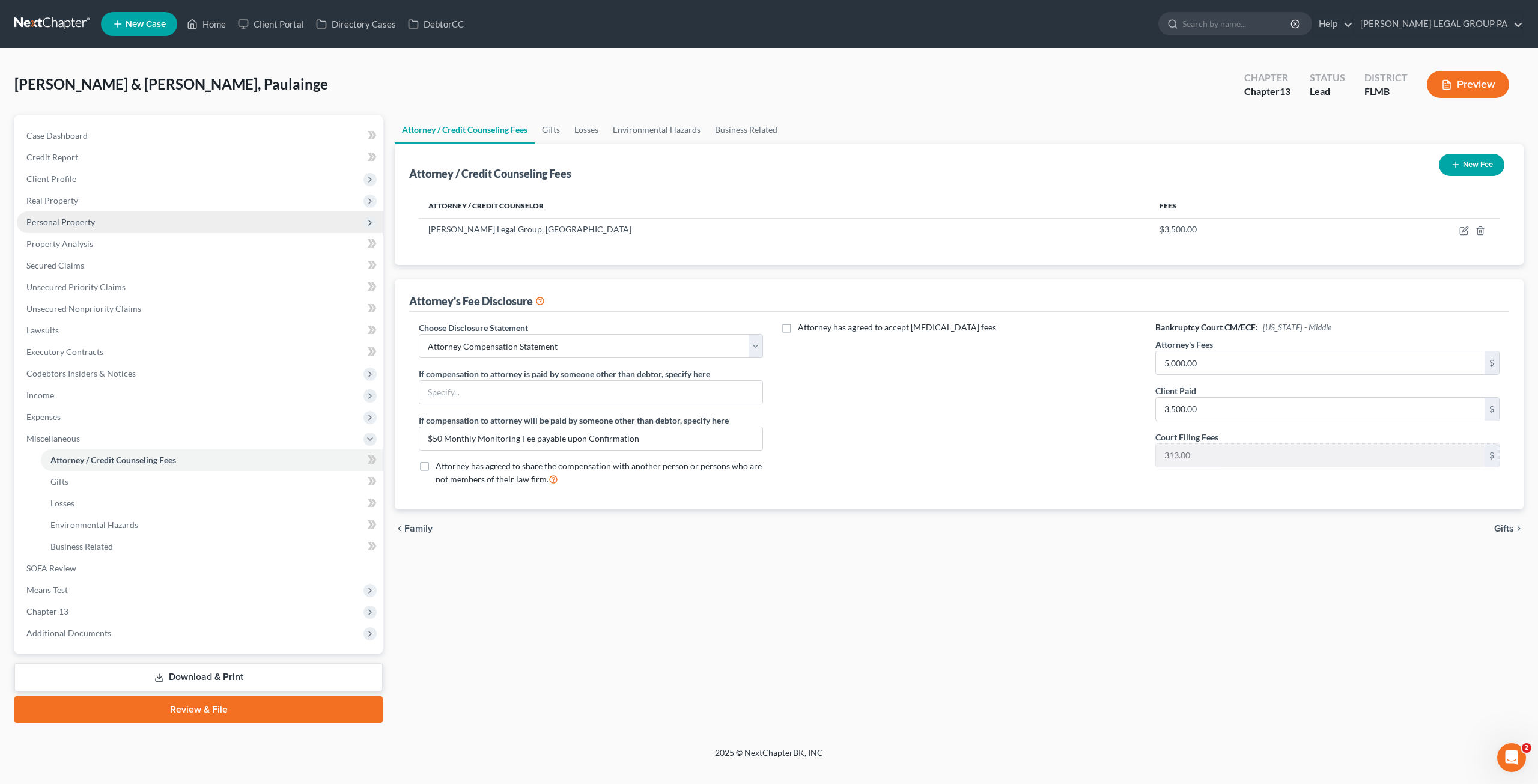
drag, startPoint x: 64, startPoint y: 224, endPoint x: 71, endPoint y: 230, distance: 9.2
click at [64, 224] on span "Personal Property" at bounding box center [61, 222] width 69 height 11
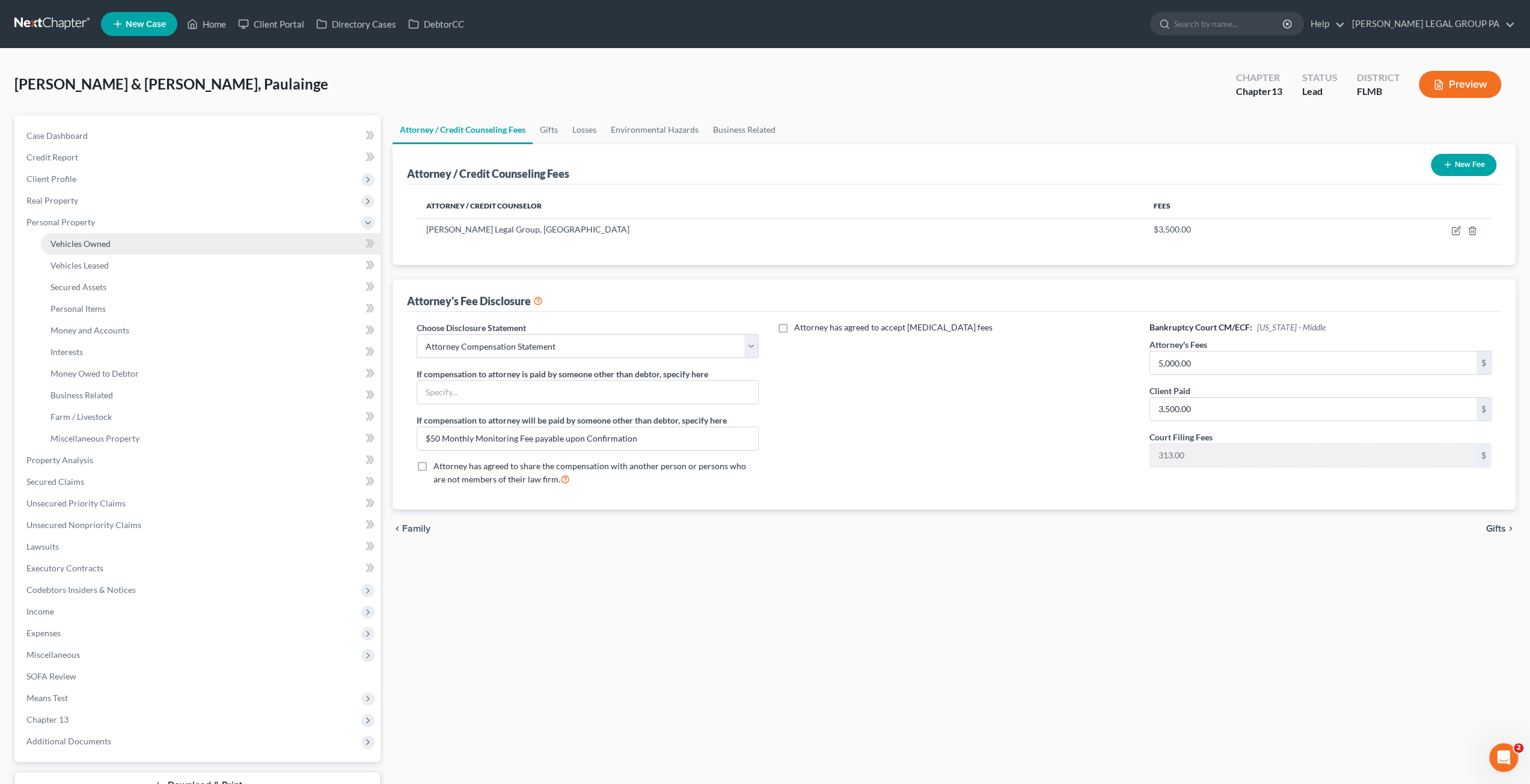
click at [75, 239] on span "Vehicles Owned" at bounding box center [80, 244] width 60 height 11
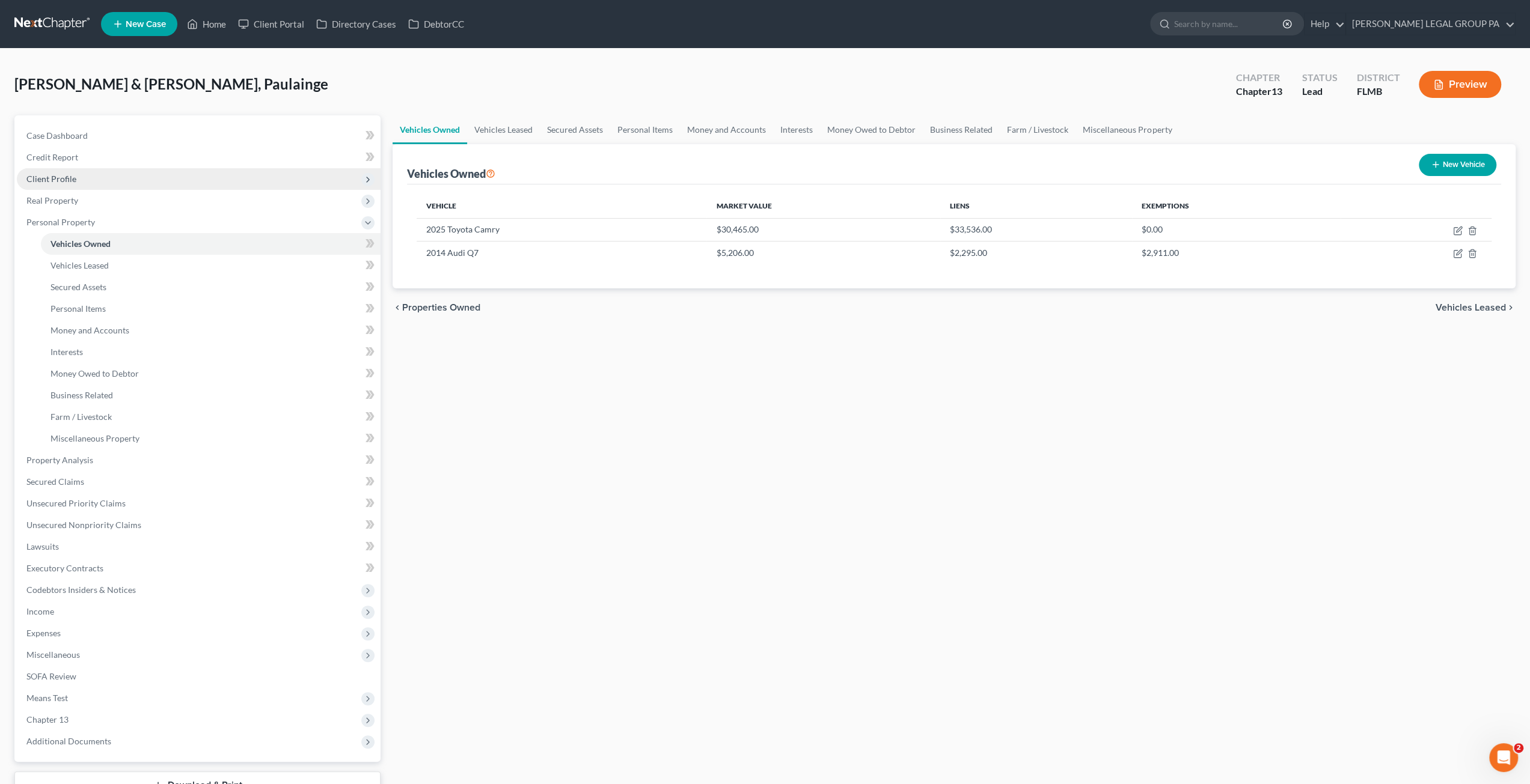
click at [55, 177] on span "Client Profile" at bounding box center [51, 179] width 50 height 11
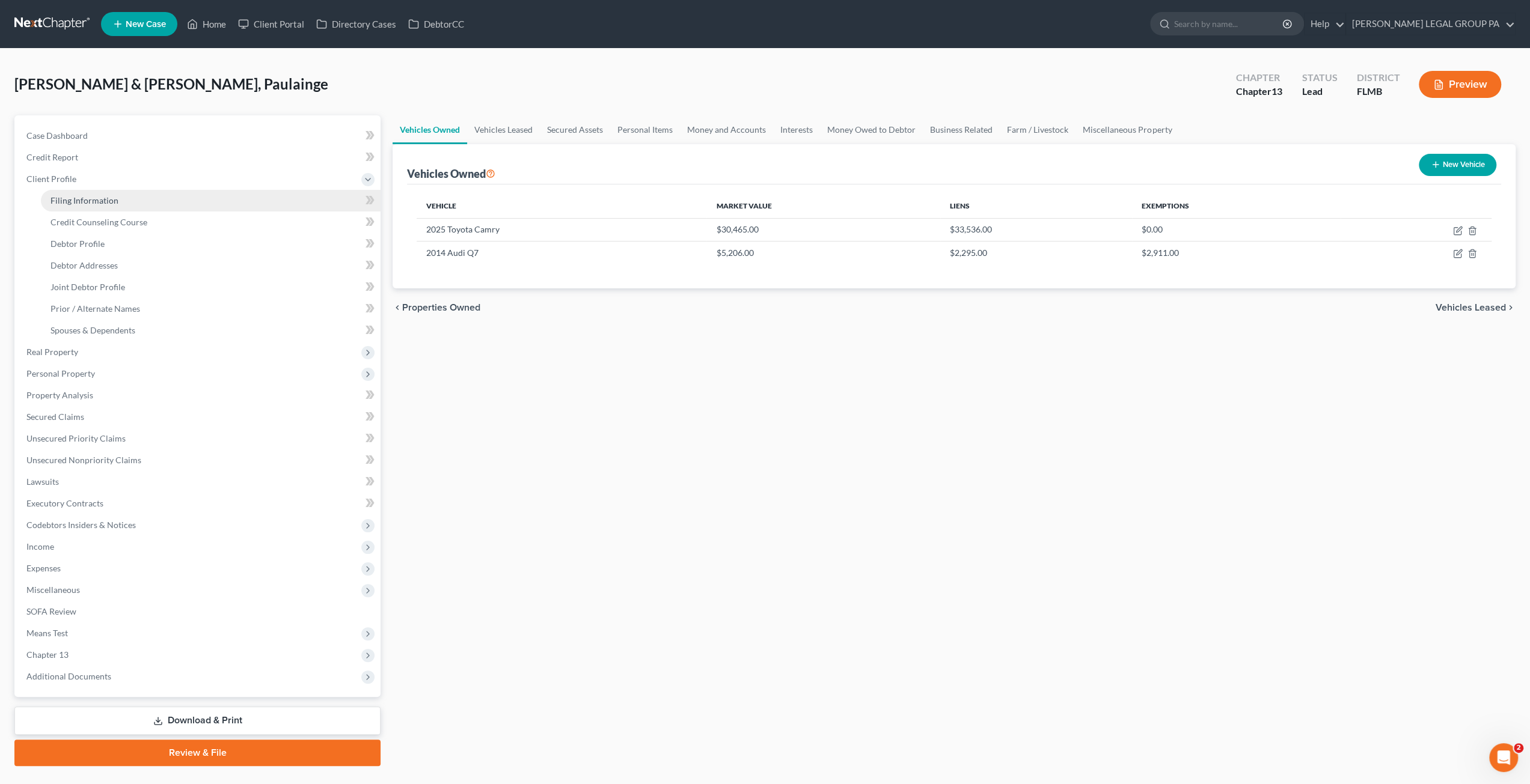
click at [116, 201] on span "Filing Information" at bounding box center [85, 200] width 68 height 11
select select "2"
select select "1"
select select "3"
select select "9"
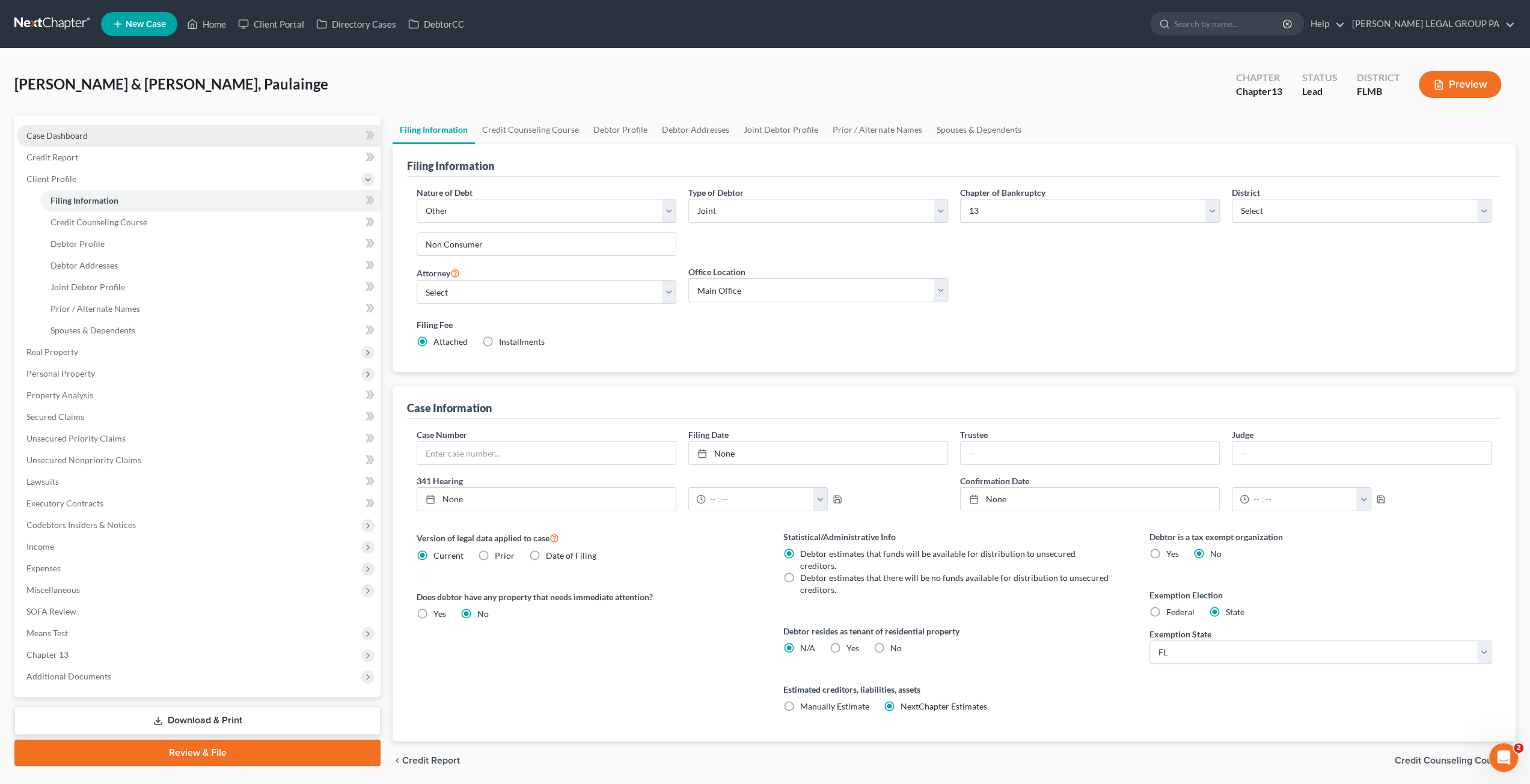
click at [51, 130] on span "Case Dashboard" at bounding box center [57, 135] width 61 height 11
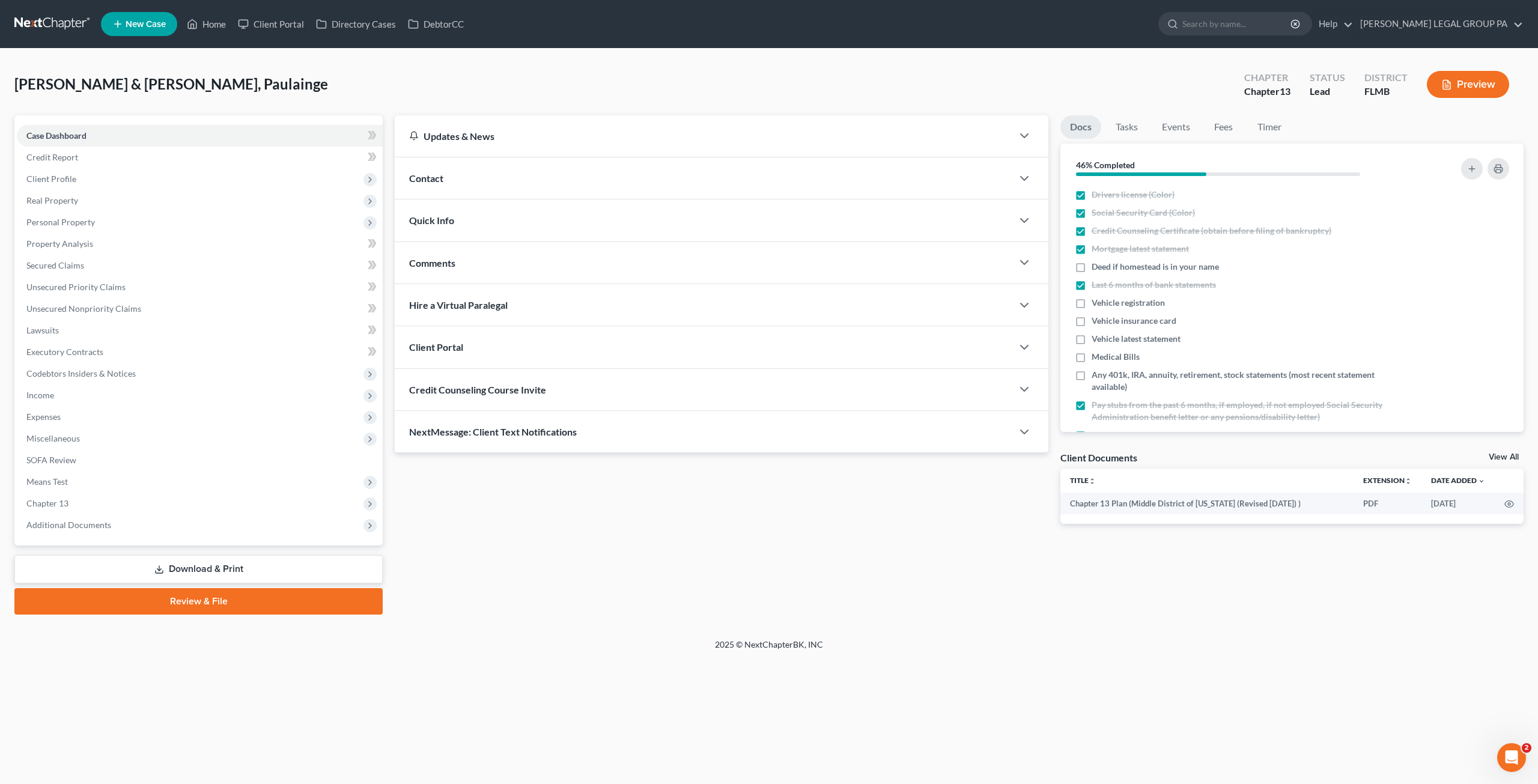
click at [187, 564] on link "Download & Print" at bounding box center [199, 569] width 369 height 28
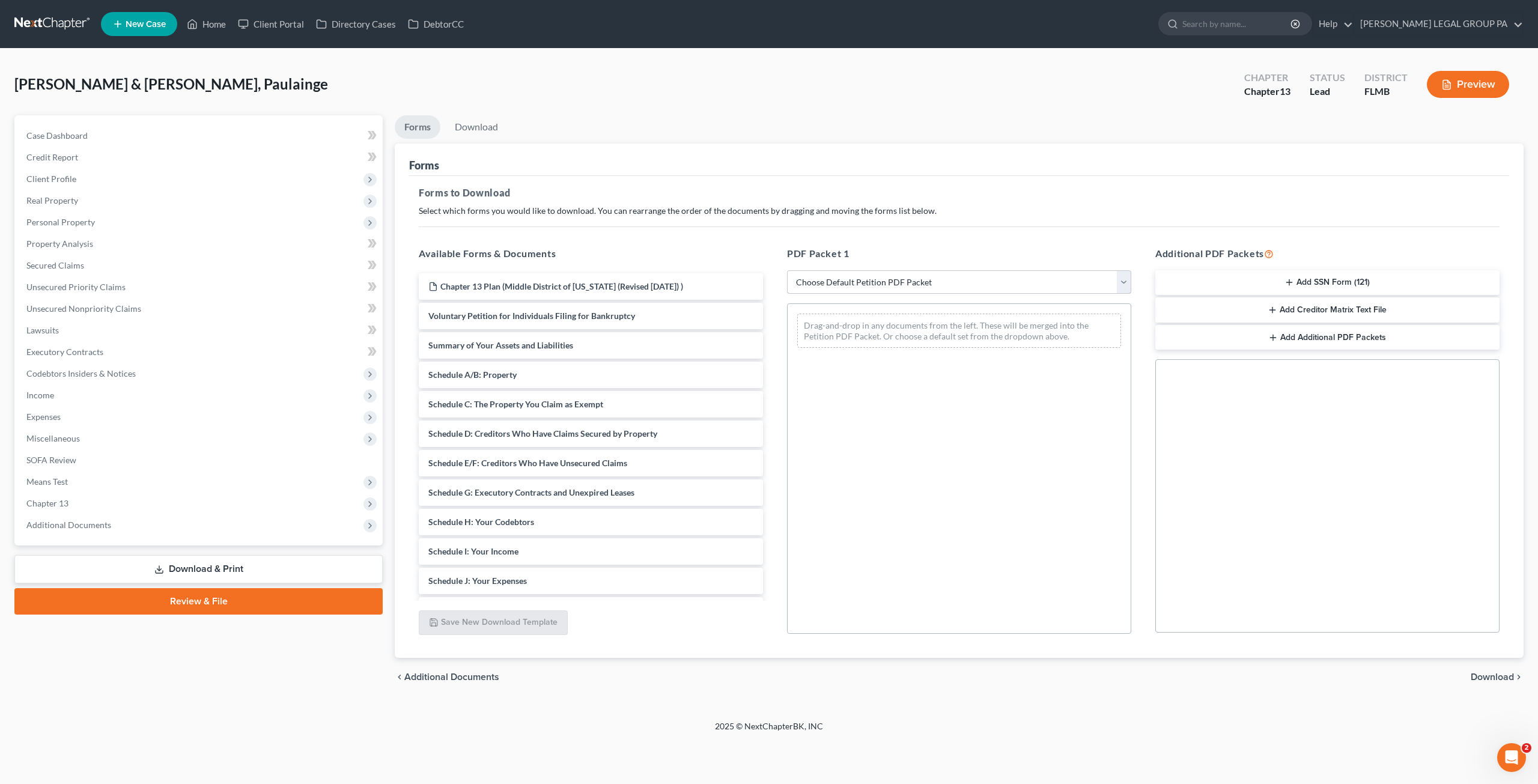
click at [837, 288] on select "Choose Default Petition PDF Packet Complete Bankruptcy Petition (all forms and …" at bounding box center [959, 282] width 344 height 24
select select "0"
click at [787, 270] on select "Choose Default Petition PDF Packet Complete Bankruptcy Petition (all forms and …" at bounding box center [959, 282] width 344 height 24
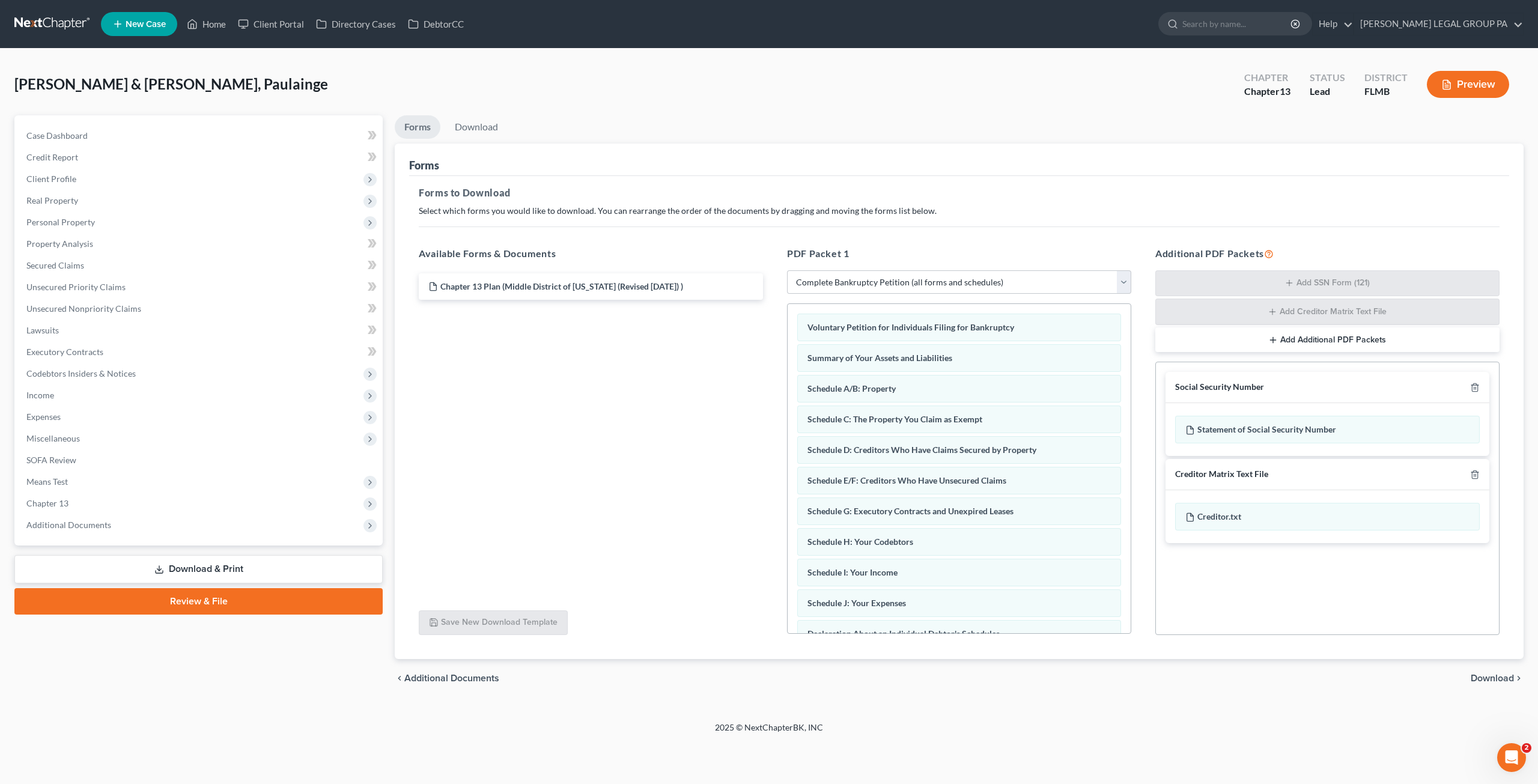
click at [1227, 337] on button "Add Additional PDF Packets" at bounding box center [1327, 340] width 344 height 25
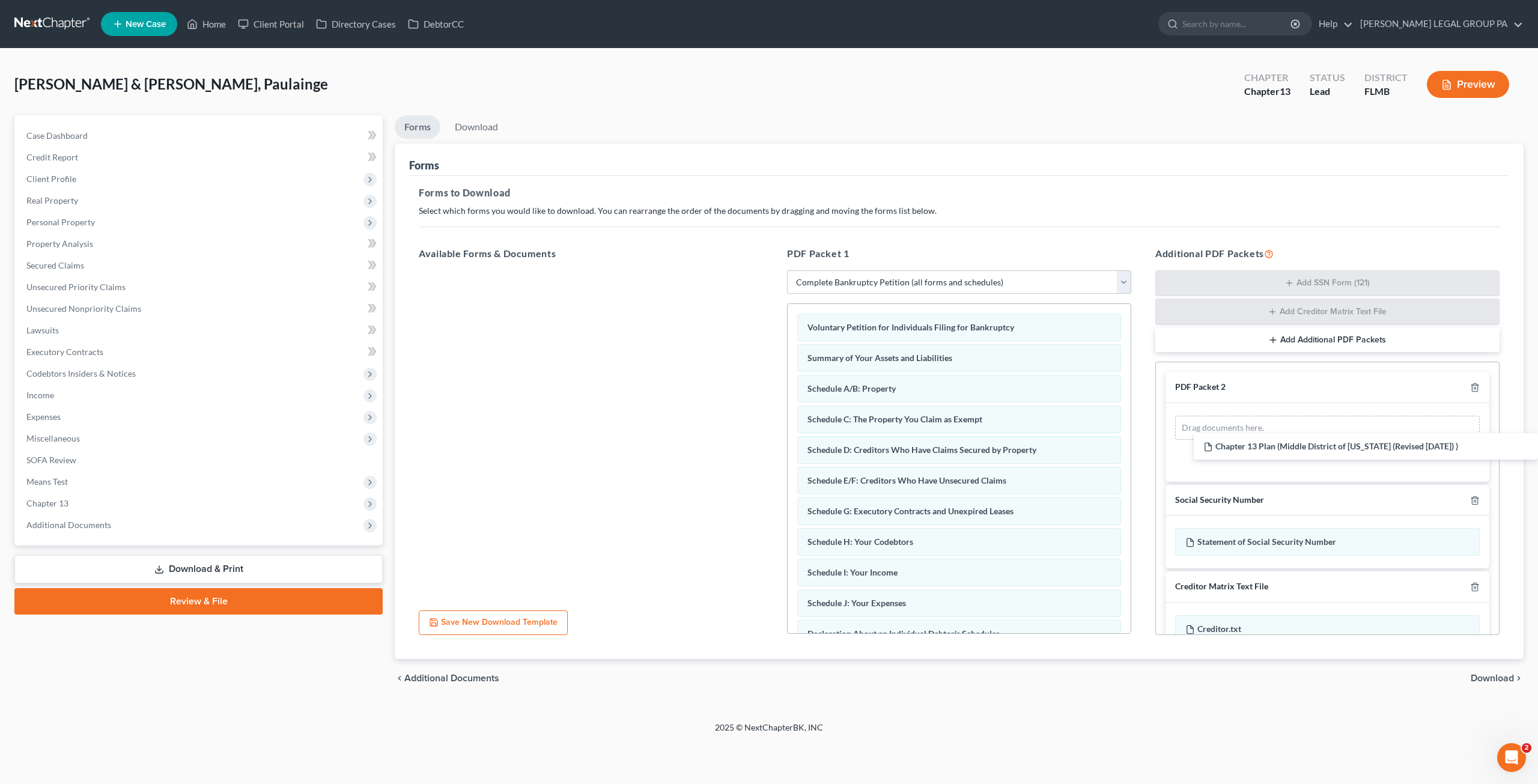
drag, startPoint x: 521, startPoint y: 288, endPoint x: 1203, endPoint y: 406, distance: 692.1
click at [772, 270] on div "Chapter 13 Plan (Middle District of [US_STATE] (Revised [DATE]) ) Chapter 13 Pl…" at bounding box center [591, 270] width 364 height 0
click at [495, 130] on link "Download" at bounding box center [476, 127] width 62 height 23
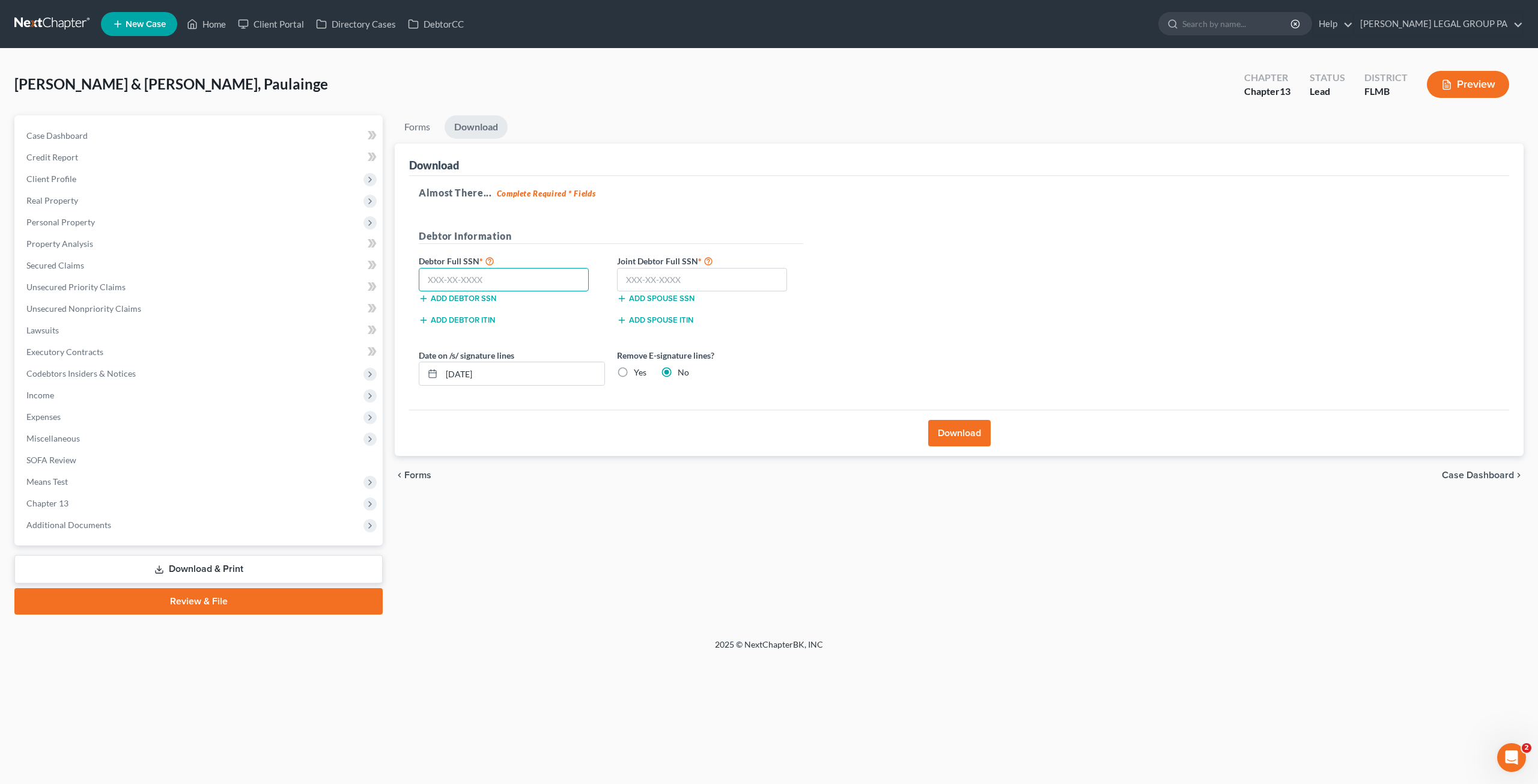
click at [471, 281] on input "text" at bounding box center [503, 279] width 170 height 24
type input "591-56-4961"
click at [703, 282] on input "text" at bounding box center [702, 279] width 170 height 24
type input "591-08-0771"
click at [932, 377] on div "Almost There... Complete Required * Fields Debtor Information Debtor Full SSN *…" at bounding box center [959, 293] width 1100 height 234
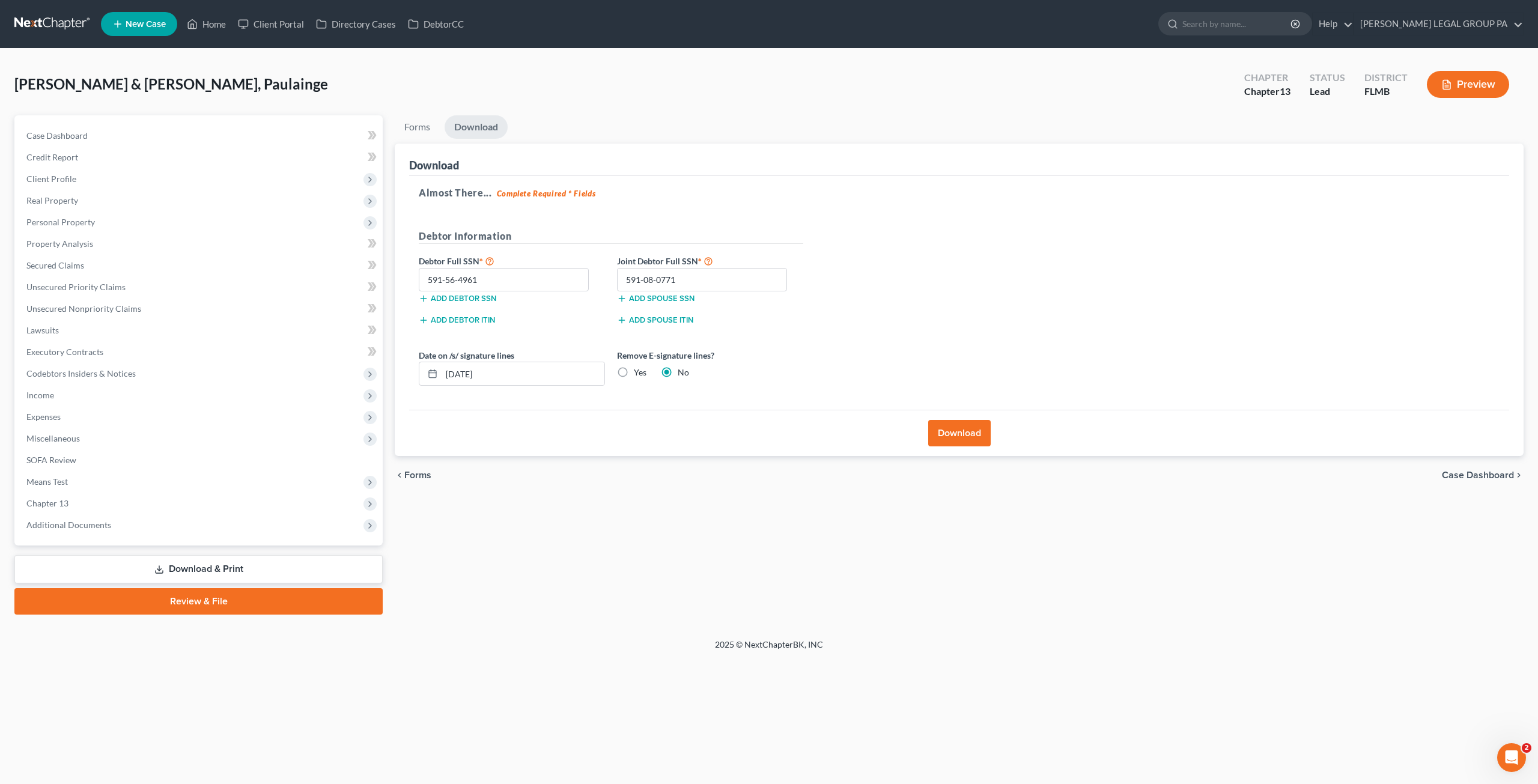
click at [964, 420] on button "Download" at bounding box center [959, 433] width 62 height 27
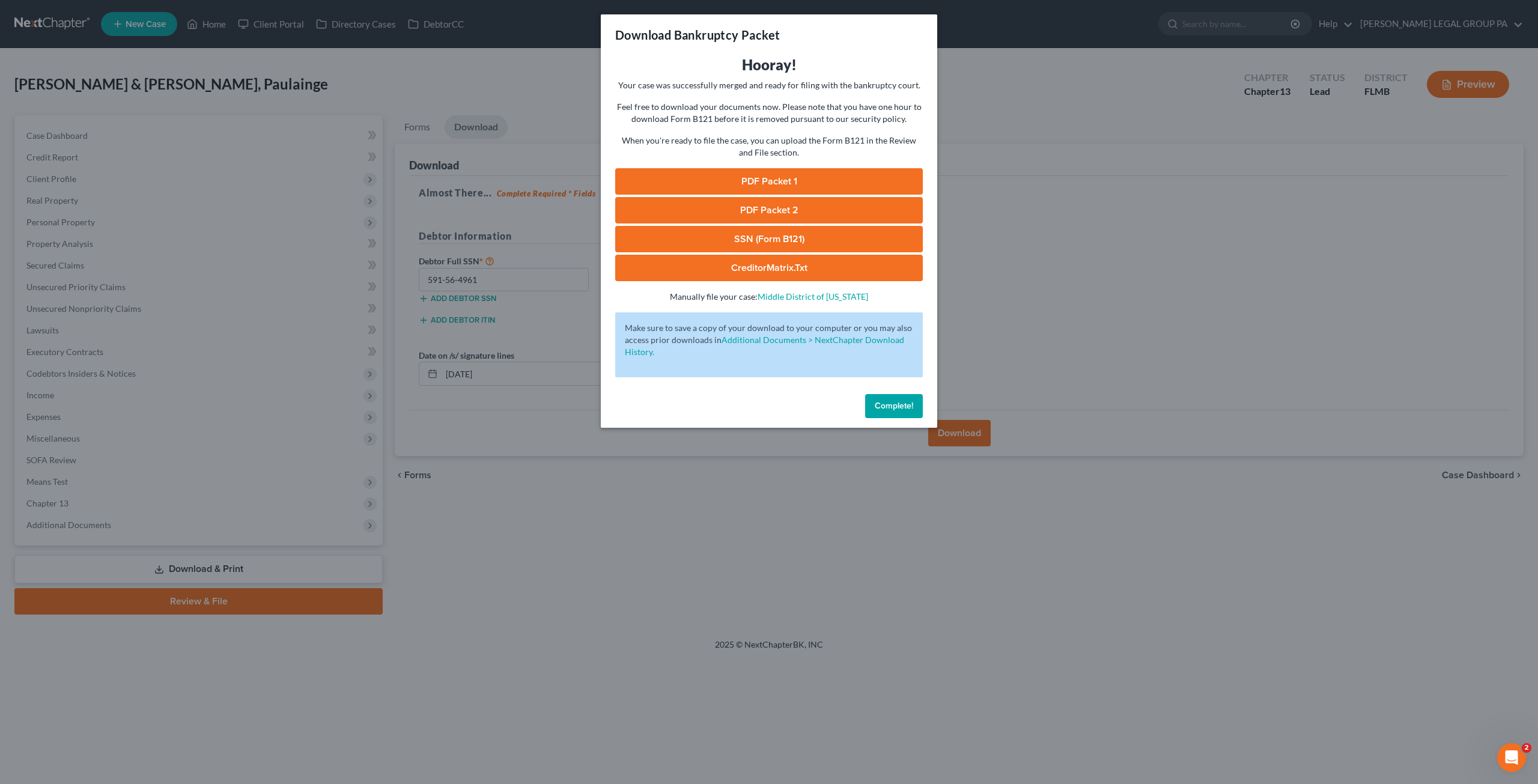
click at [743, 247] on link "SSN (Form B121)" at bounding box center [769, 239] width 307 height 27
click at [764, 174] on link "PDF Packet 1" at bounding box center [769, 181] width 307 height 27
click at [778, 207] on link "PDF Packet 2" at bounding box center [769, 210] width 307 height 27
